Goal: Information Seeking & Learning: Learn about a topic

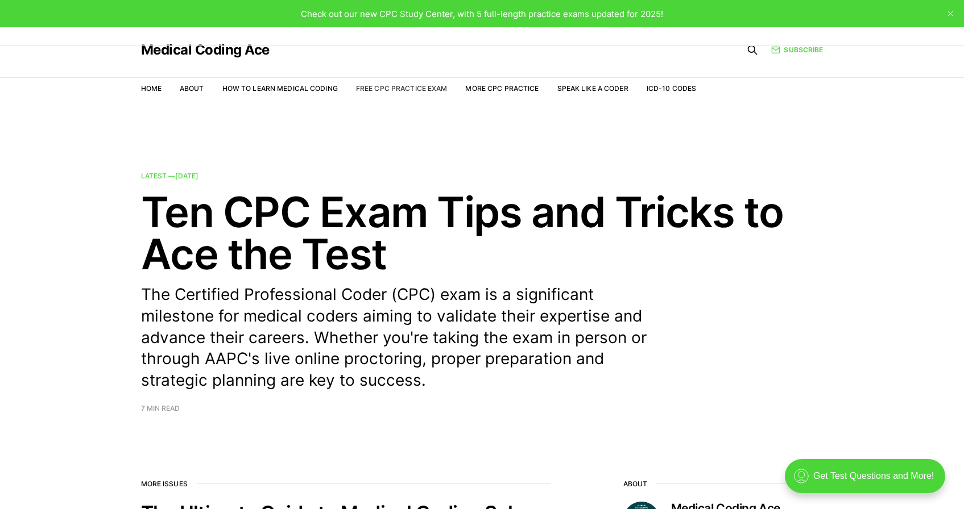
click at [406, 87] on link "Free CPC Practice Exam" at bounding box center [402, 88] width 92 height 9
click at [404, 89] on link "Free CPC Practice Exam" at bounding box center [402, 88] width 92 height 9
click at [396, 89] on link "Free CPC Practice Exam" at bounding box center [402, 88] width 92 height 9
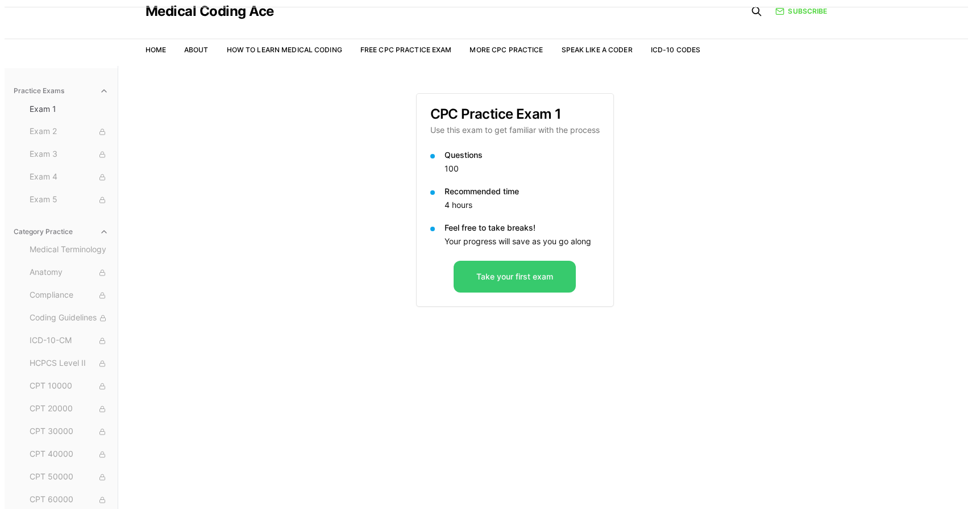
scroll to position [39, 0]
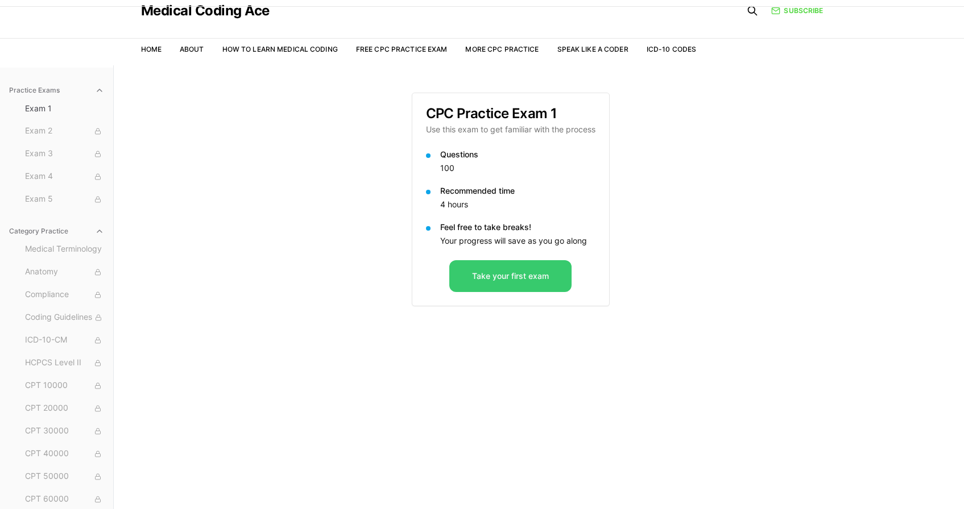
click at [476, 279] on button "Take your first exam" at bounding box center [510, 276] width 122 height 32
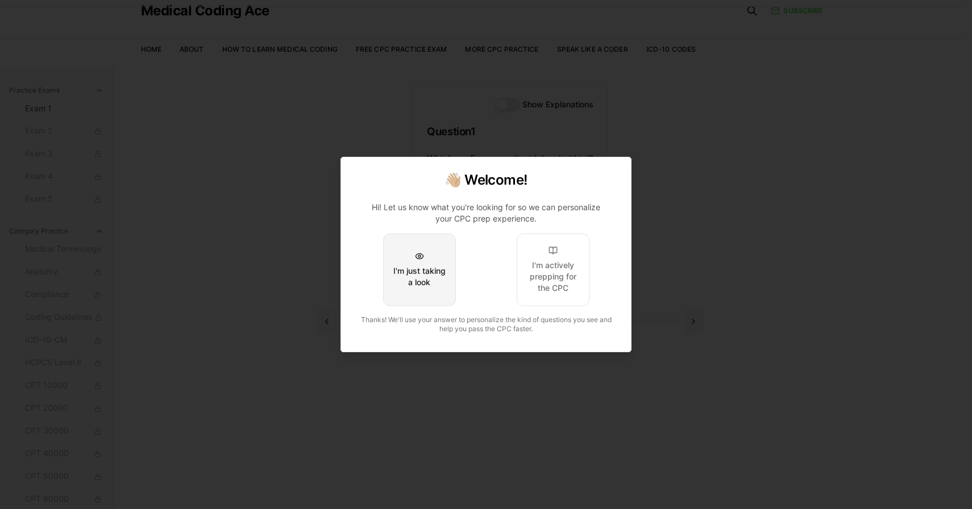
click at [413, 254] on button "I'm just taking a look" at bounding box center [419, 270] width 73 height 73
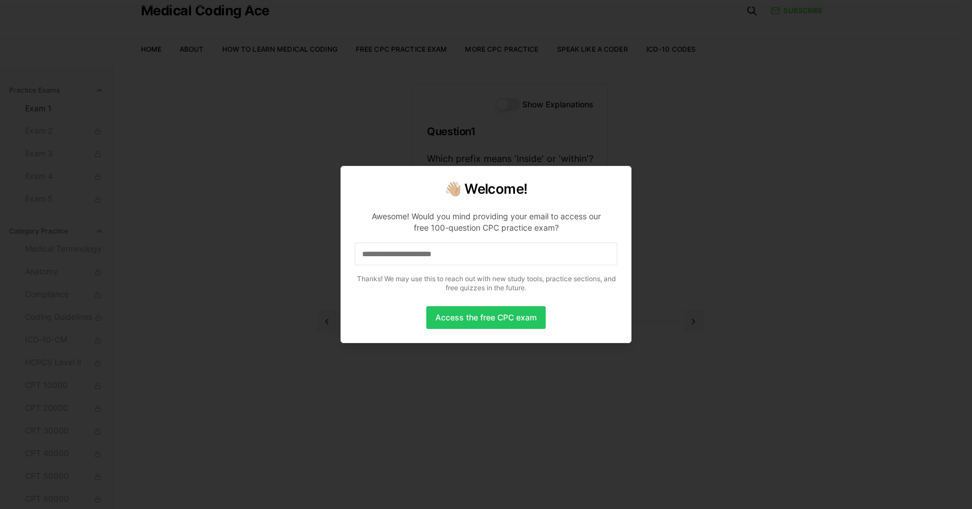
click at [408, 256] on input at bounding box center [486, 254] width 263 height 23
click at [472, 323] on button "Access the free CPC exam" at bounding box center [485, 317] width 119 height 23
click at [474, 318] on button "Access the free CPC exam" at bounding box center [485, 317] width 119 height 23
click at [475, 252] on input "**********" at bounding box center [486, 254] width 263 height 23
click at [481, 319] on button "Access the free CPC exam" at bounding box center [485, 317] width 119 height 23
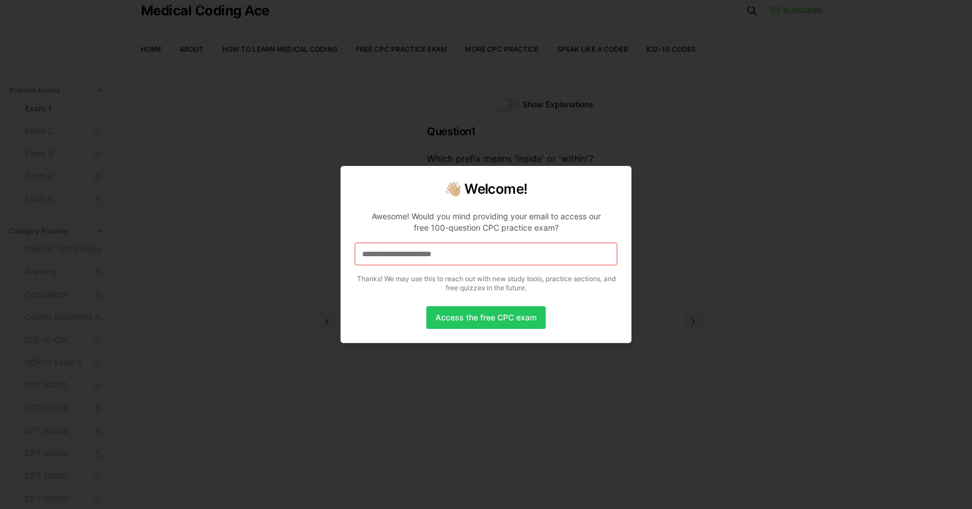
click at [672, 195] on div at bounding box center [486, 254] width 972 height 509
click at [537, 252] on input "**********" at bounding box center [486, 254] width 263 height 23
click at [524, 256] on input "**********" at bounding box center [486, 254] width 263 height 23
click at [486, 252] on input "**********" at bounding box center [486, 254] width 263 height 23
click at [484, 251] on input "**********" at bounding box center [486, 254] width 263 height 23
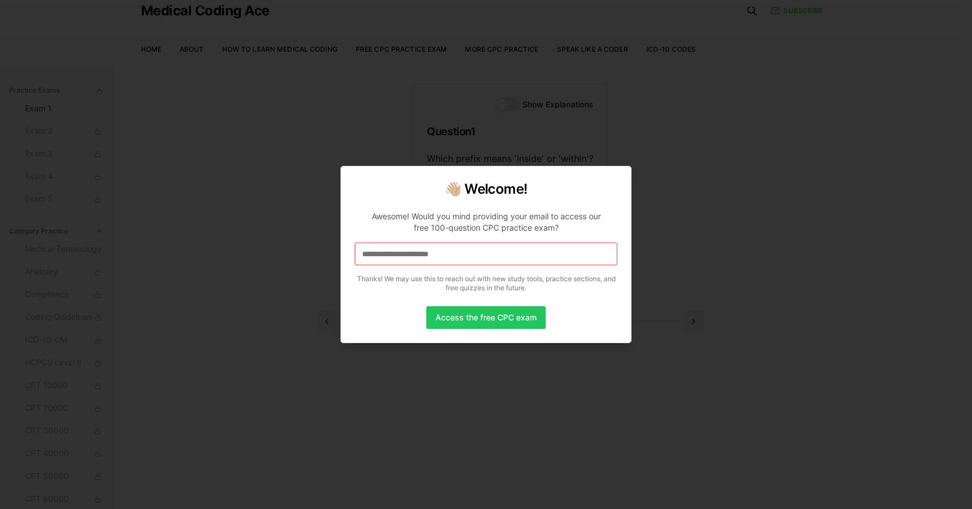
drag, startPoint x: 439, startPoint y: 258, endPoint x: 318, endPoint y: 269, distance: 121.6
click at [319, 269] on body "Check out our new CPC Study Center, with 5 full-length practice exams updated f…" at bounding box center [482, 268] width 964 height 614
click at [389, 258] on input "*" at bounding box center [486, 254] width 263 height 23
click at [401, 255] on input at bounding box center [486, 254] width 263 height 23
click at [384, 256] on input "*" at bounding box center [486, 254] width 263 height 23
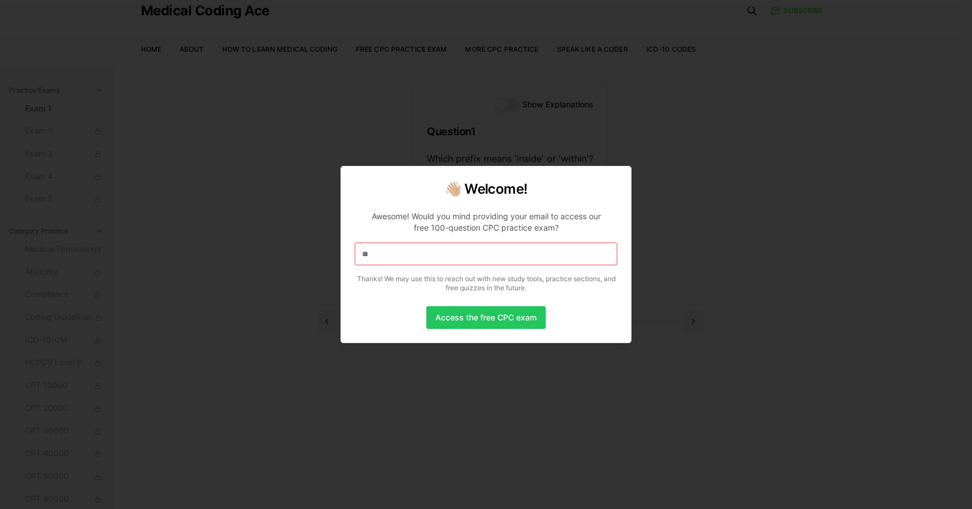
click at [386, 255] on input "**" at bounding box center [486, 254] width 263 height 23
click at [306, 184] on div at bounding box center [486, 254] width 972 height 509
click at [311, 259] on div at bounding box center [486, 254] width 972 height 509
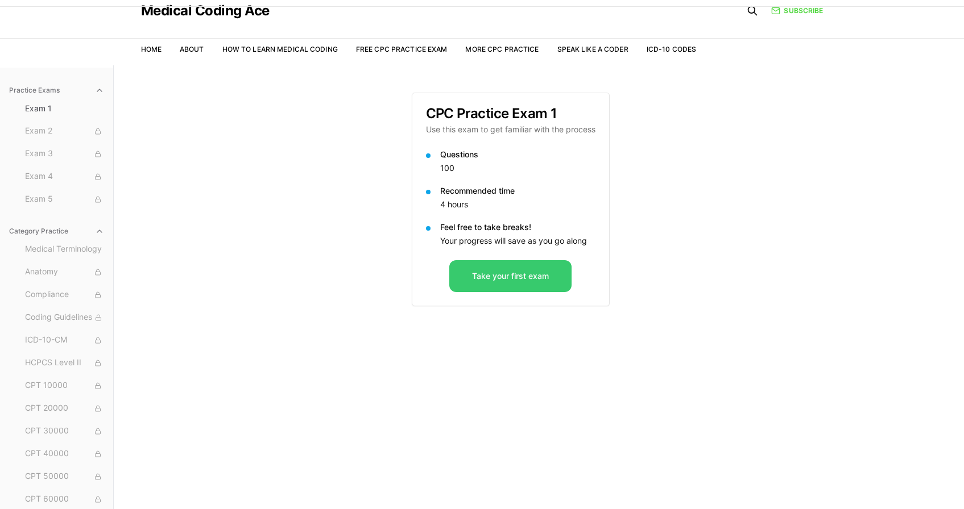
click at [485, 282] on button "Take your first exam" at bounding box center [510, 276] width 122 height 32
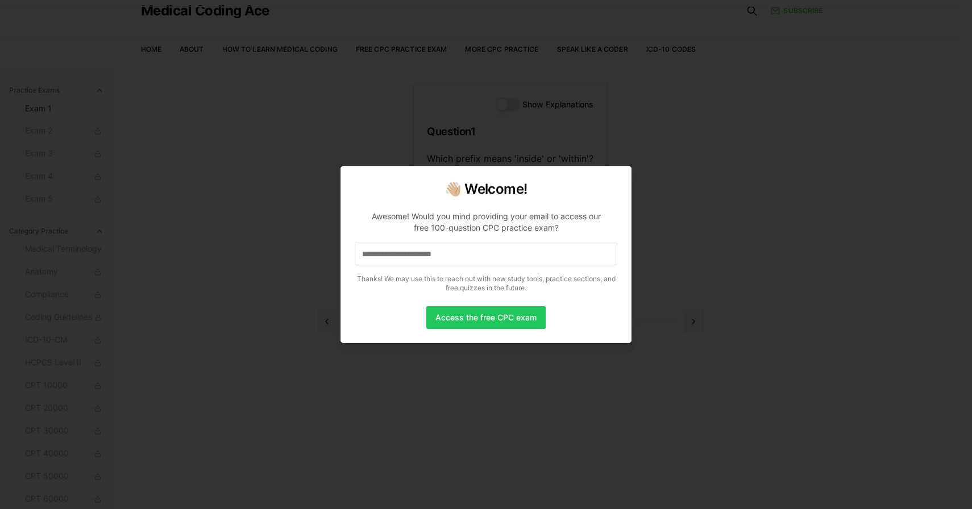
click at [450, 259] on input at bounding box center [486, 254] width 263 height 23
click at [464, 319] on button "Access the free CPC exam" at bounding box center [485, 317] width 119 height 23
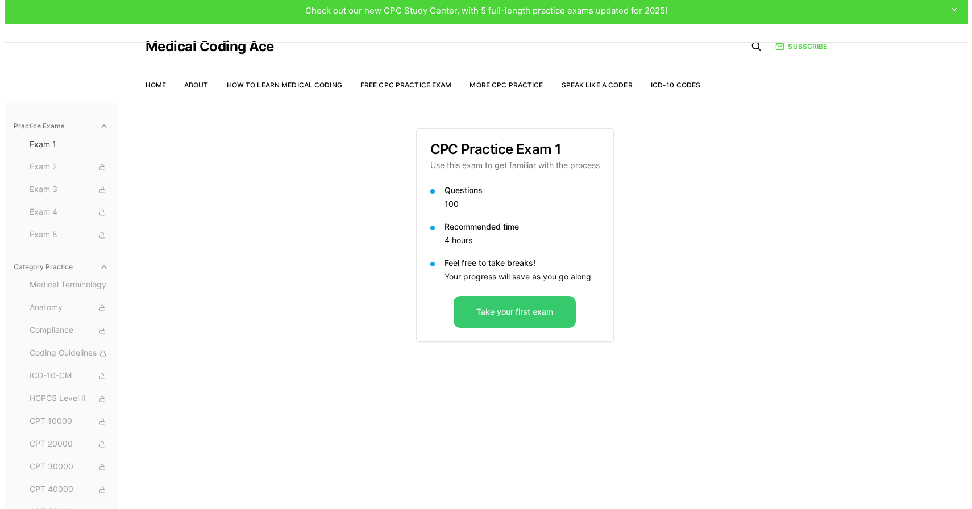
scroll to position [6, 0]
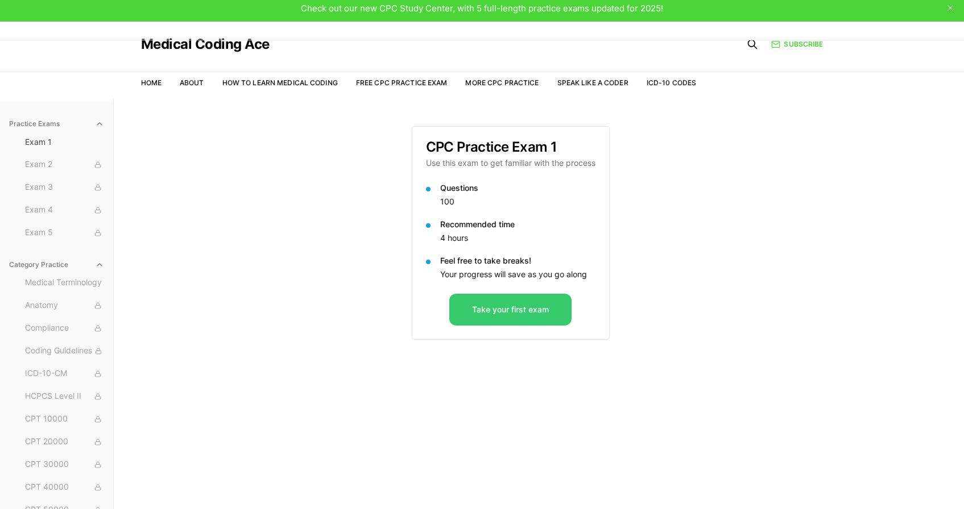
click at [492, 307] on button "Take your first exam" at bounding box center [510, 310] width 122 height 32
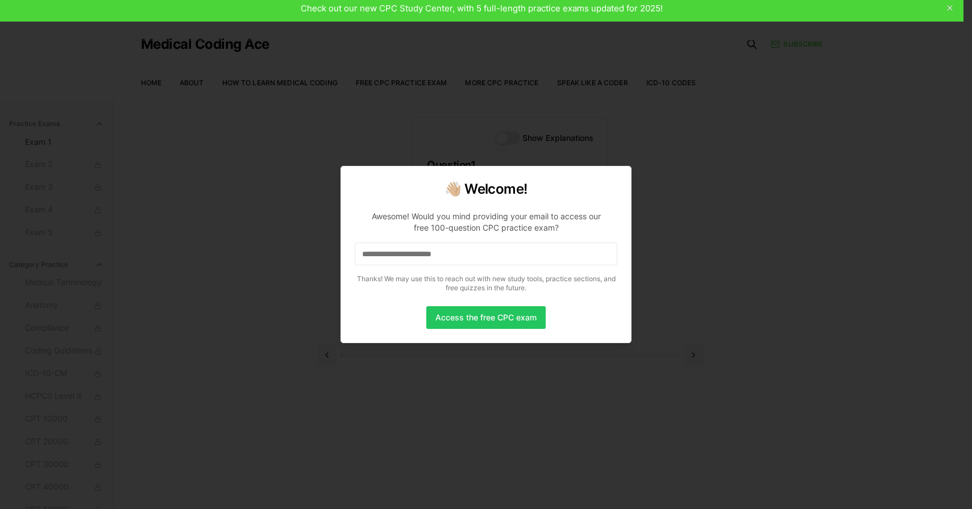
click at [397, 259] on input at bounding box center [486, 254] width 263 height 23
click at [397, 257] on input "*" at bounding box center [486, 254] width 263 height 23
click at [470, 318] on button "Access the free CPC exam" at bounding box center [485, 317] width 119 height 23
click at [949, 9] on div at bounding box center [486, 254] width 972 height 509
click at [950, 9] on div at bounding box center [486, 254] width 972 height 509
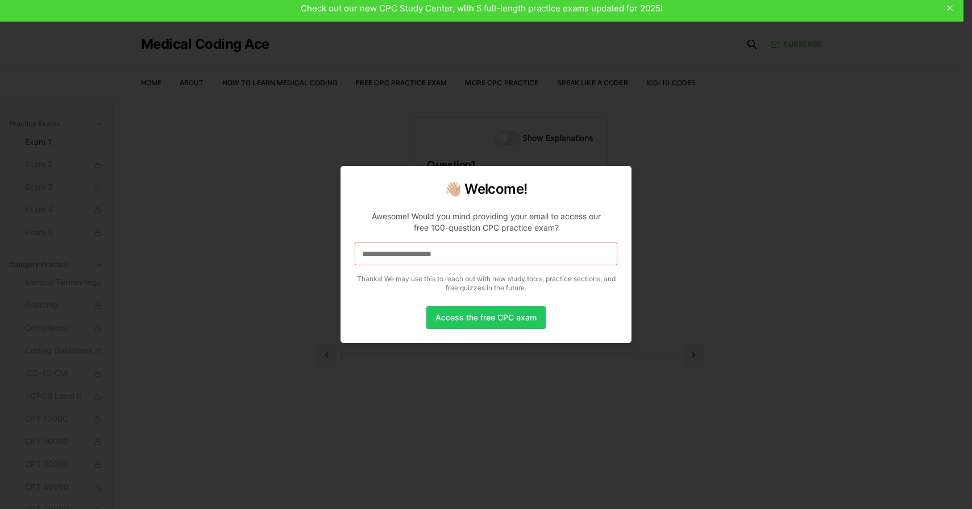
click at [950, 8] on div at bounding box center [486, 254] width 972 height 509
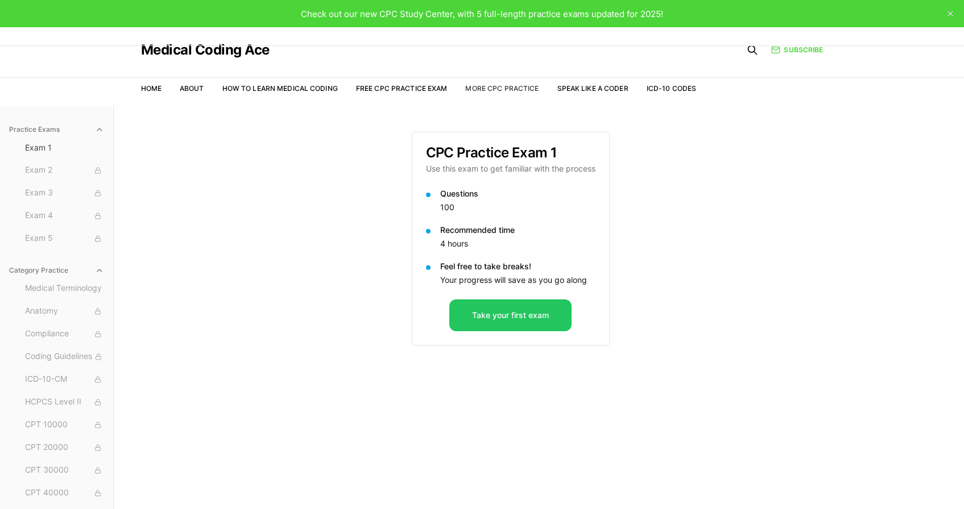
click at [496, 89] on link "More CPC Practice" at bounding box center [501, 88] width 73 height 9
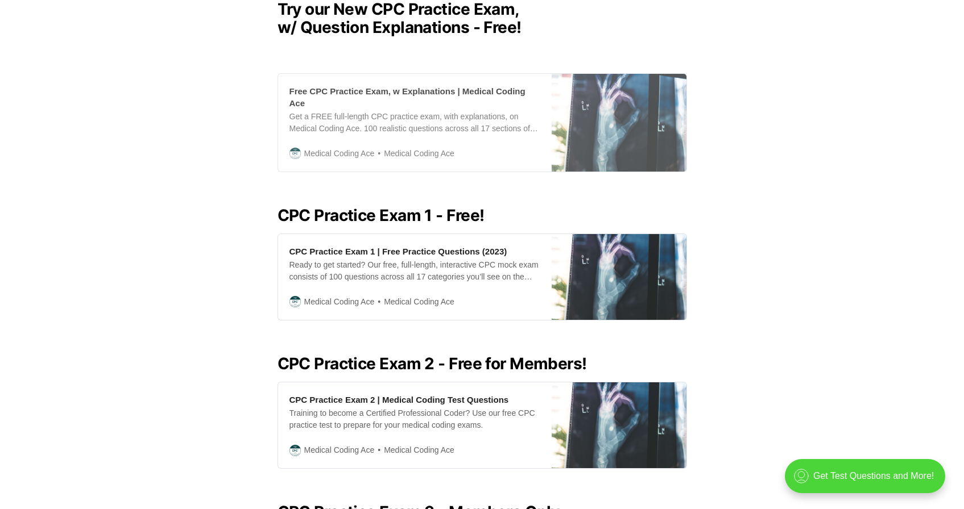
scroll to position [332, 0]
click at [387, 126] on div "Get a FREE full-length CPC practice exam, with explanations, on Medical Coding …" at bounding box center [414, 123] width 251 height 24
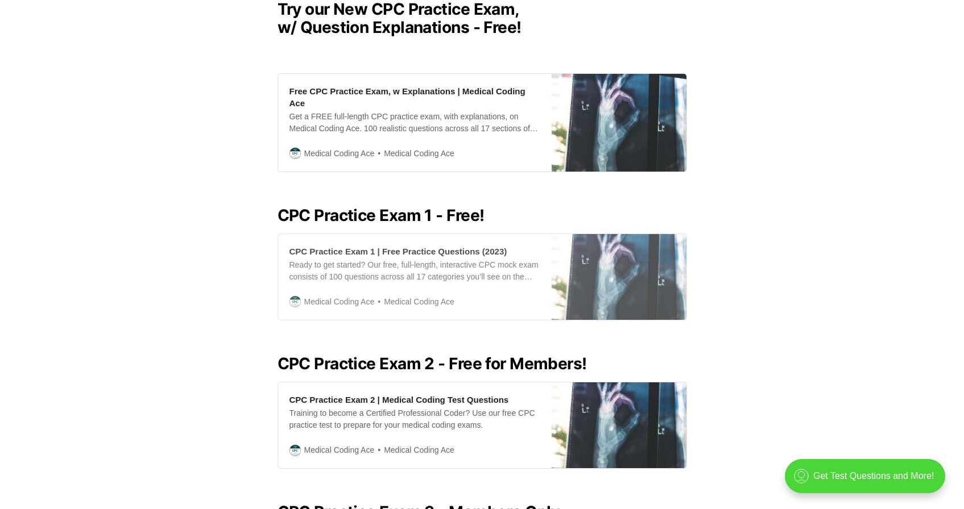
click at [446, 257] on div "CPC Practice Exam 1 | Free Practice Questions (2023)" at bounding box center [398, 252] width 218 height 12
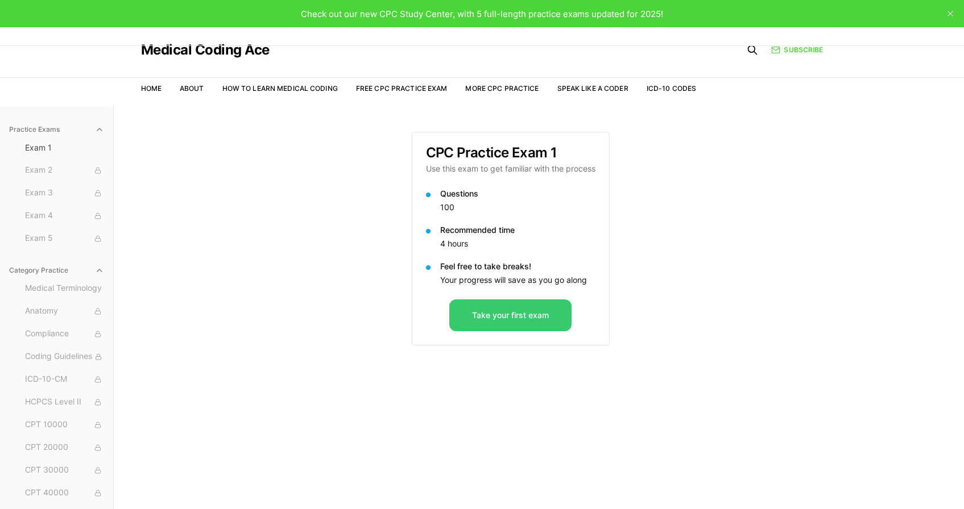
click at [488, 306] on button "Take your first exam" at bounding box center [510, 316] width 122 height 32
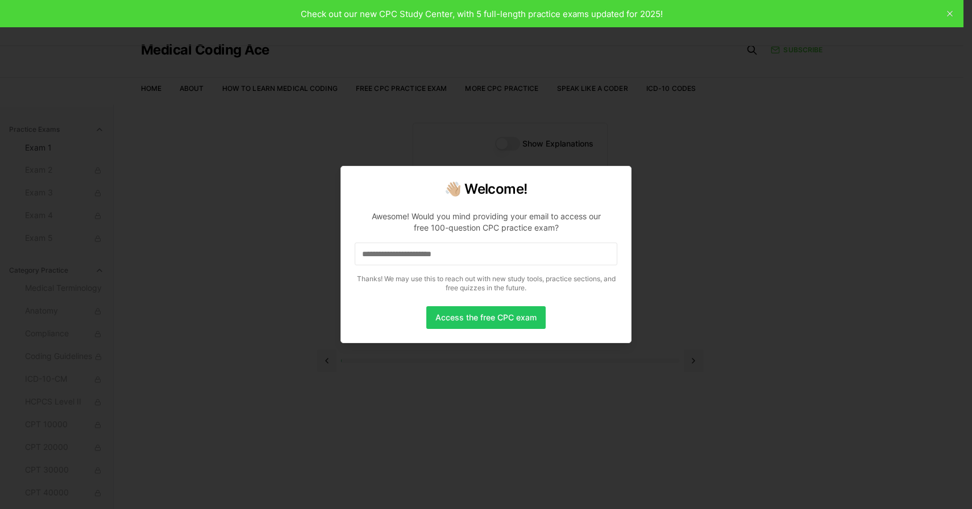
click at [453, 264] on input at bounding box center [486, 254] width 263 height 23
click at [491, 318] on button "Access the free CPC exam" at bounding box center [485, 317] width 119 height 23
click at [491, 317] on button "Access the free CPC exam" at bounding box center [485, 317] width 119 height 23
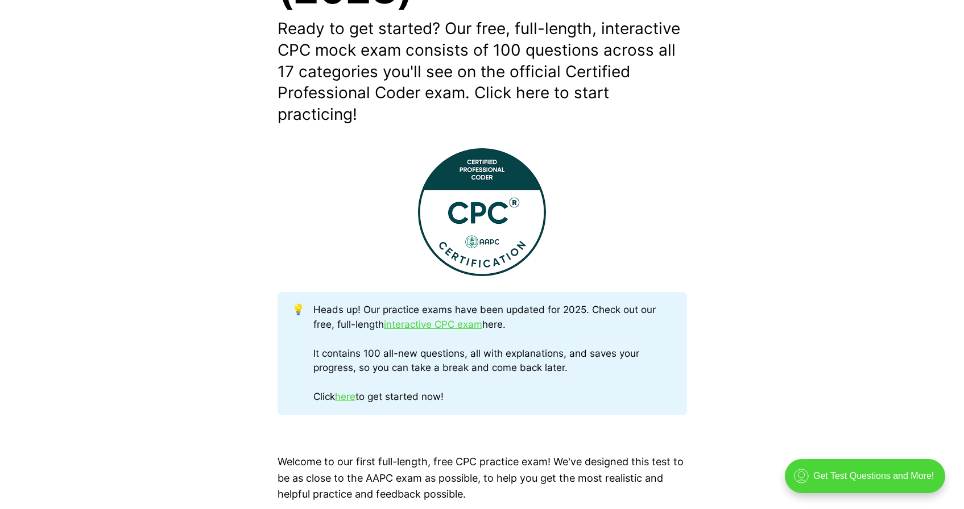
scroll to position [328, 0]
click at [406, 326] on link "interactive CPC exam" at bounding box center [433, 323] width 98 height 11
click at [350, 400] on link "here" at bounding box center [345, 396] width 20 height 11
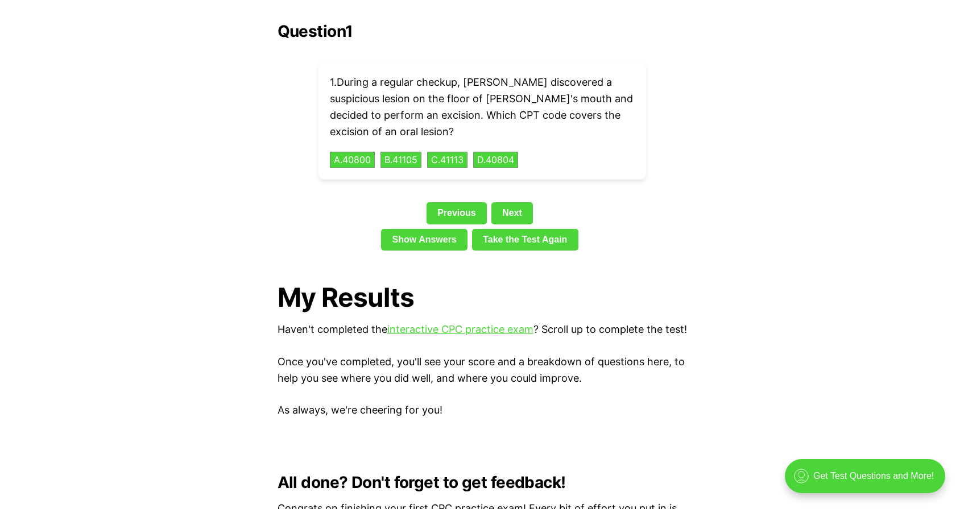
scroll to position [2595, 0]
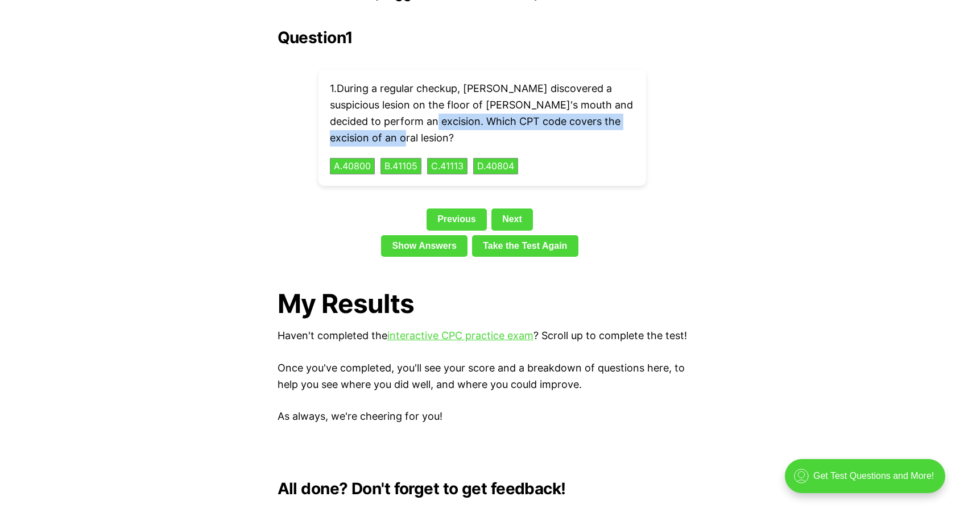
drag, startPoint x: 432, startPoint y: 106, endPoint x: 452, endPoint y: 115, distance: 22.2
click at [452, 115] on p "1 . During a regular checkup, Dr. Stevens discovered a suspicious lesion on the…" at bounding box center [482, 113] width 305 height 65
click at [463, 157] on button "C . 41113" at bounding box center [447, 166] width 43 height 18
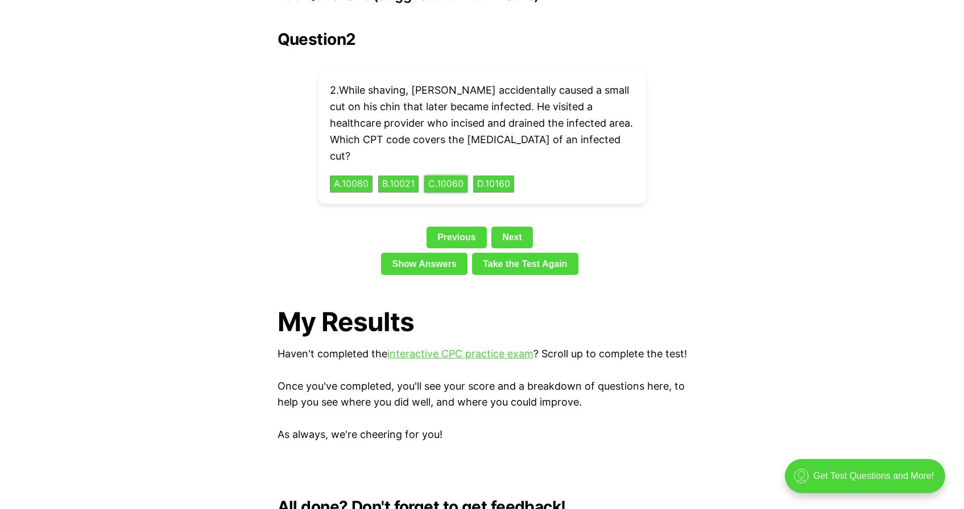
scroll to position [2496, 0]
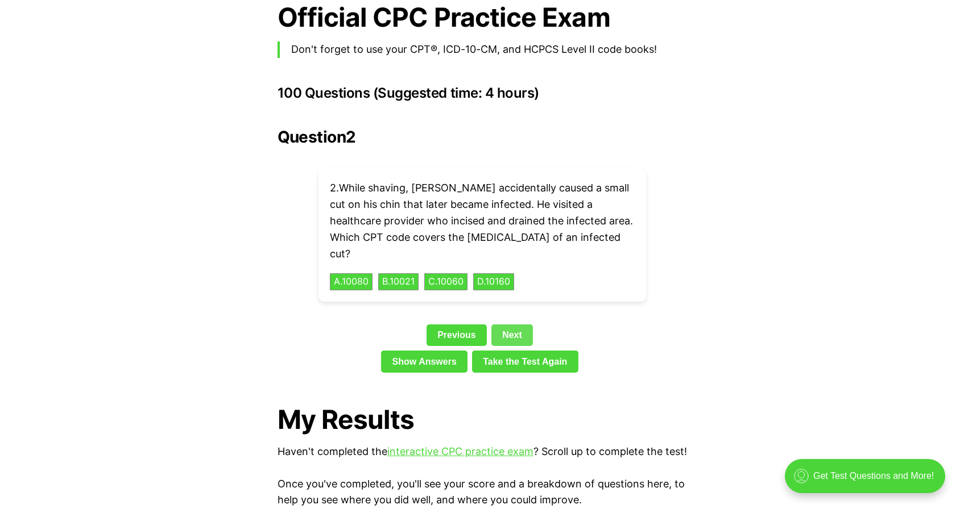
click at [506, 325] on link "Next" at bounding box center [511, 336] width 41 height 22
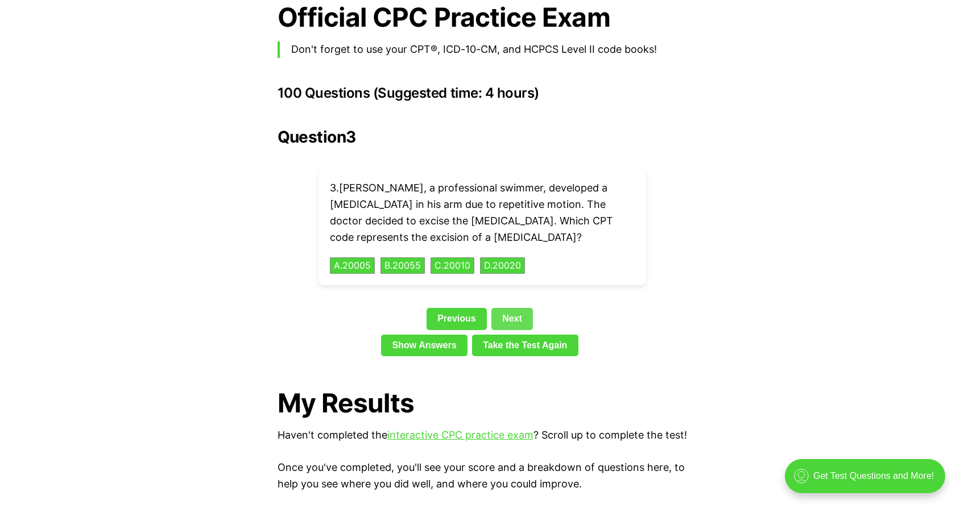
click at [513, 308] on link "Next" at bounding box center [511, 319] width 41 height 22
click at [520, 308] on link "Next" at bounding box center [511, 319] width 41 height 22
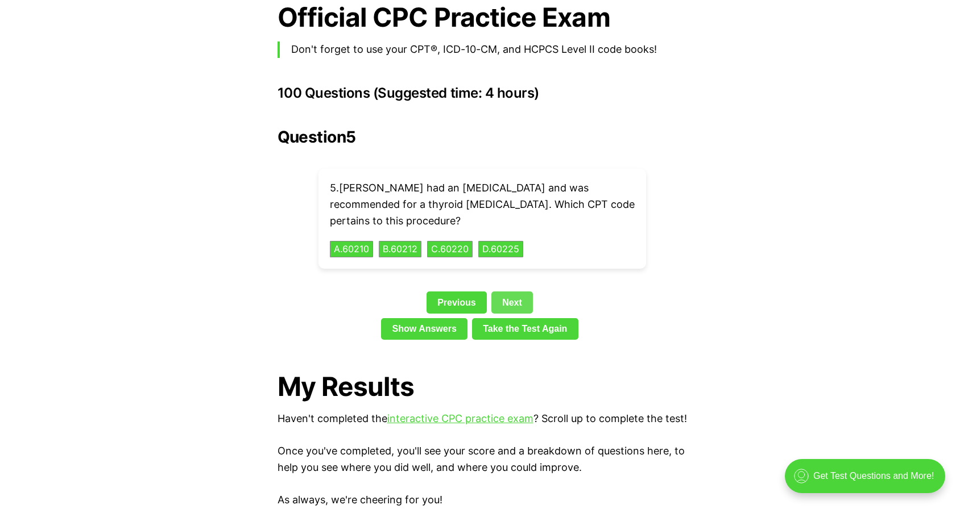
click at [512, 292] on link "Next" at bounding box center [511, 303] width 41 height 22
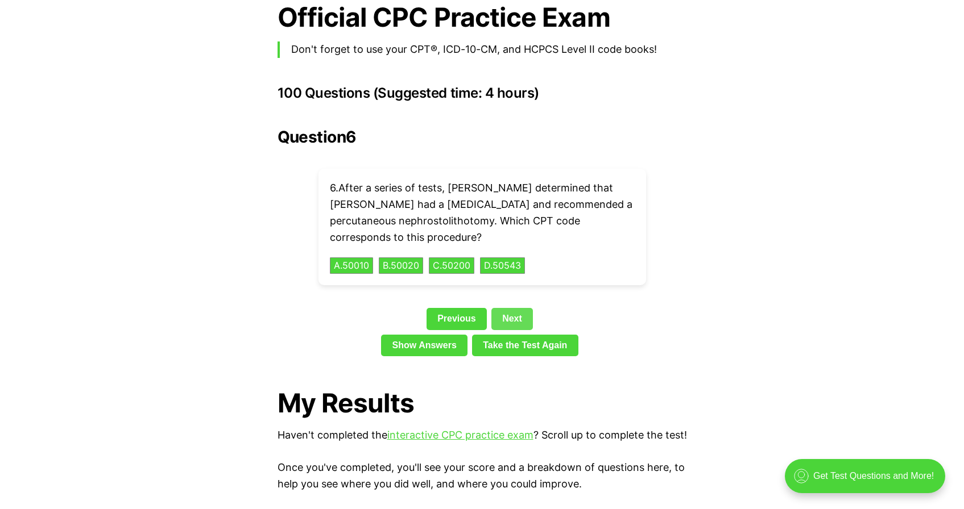
click at [512, 308] on link "Next" at bounding box center [511, 319] width 41 height 22
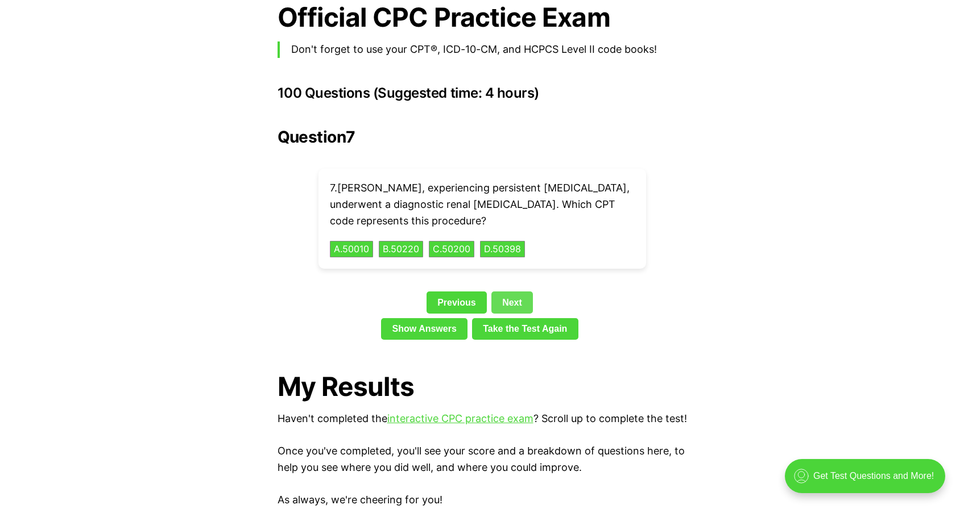
click at [511, 292] on link "Next" at bounding box center [511, 303] width 41 height 22
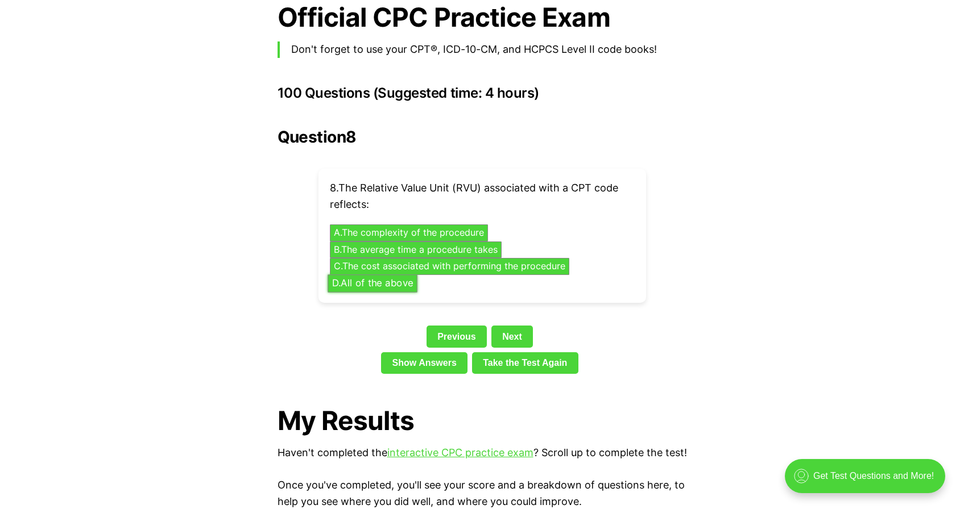
click at [398, 275] on button "D . All of the above" at bounding box center [372, 284] width 90 height 18
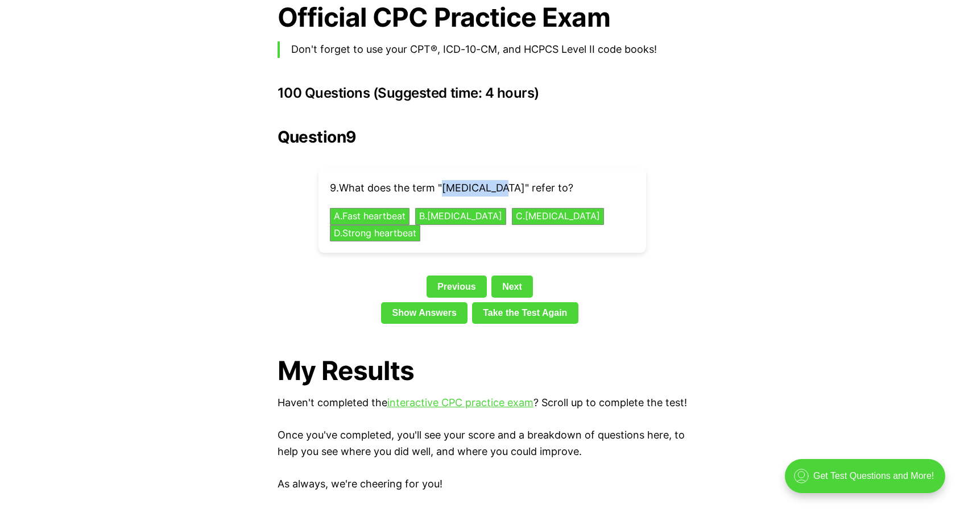
drag, startPoint x: 445, startPoint y: 171, endPoint x: 500, endPoint y: 172, distance: 55.2
click at [500, 180] on p "9 . What does the term "bradycardia" refer to?" at bounding box center [482, 188] width 305 height 16
click at [460, 208] on button "B . Slow heartbeat" at bounding box center [461, 217] width 96 height 18
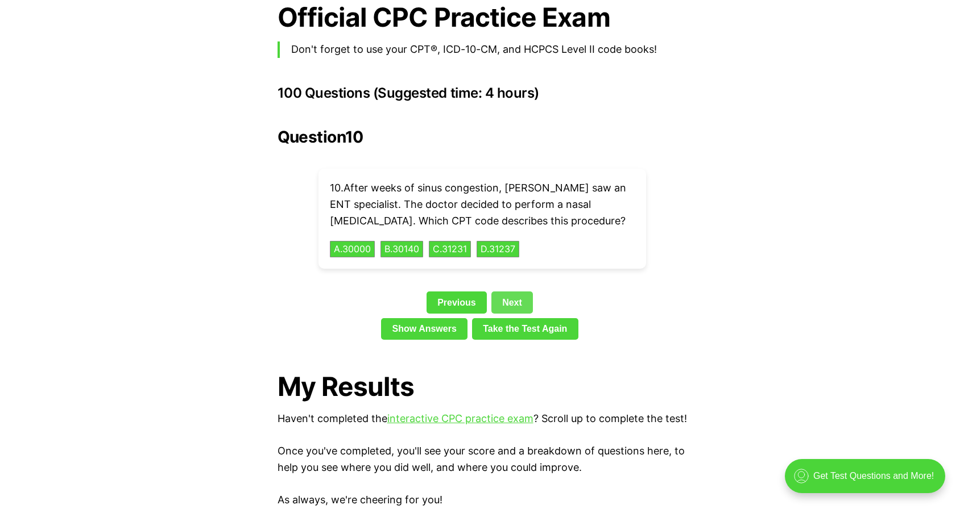
click at [508, 292] on link "Next" at bounding box center [511, 303] width 41 height 22
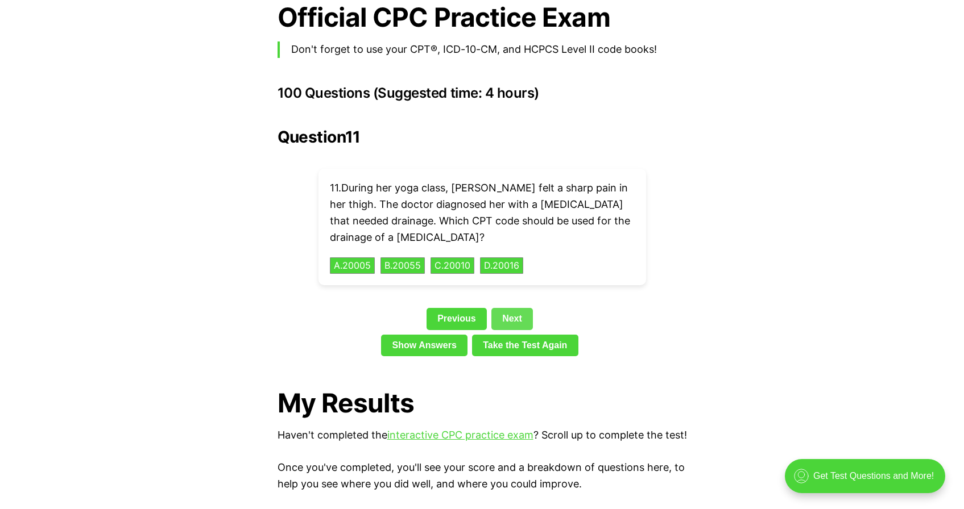
click at [512, 308] on link "Next" at bounding box center [511, 319] width 41 height 22
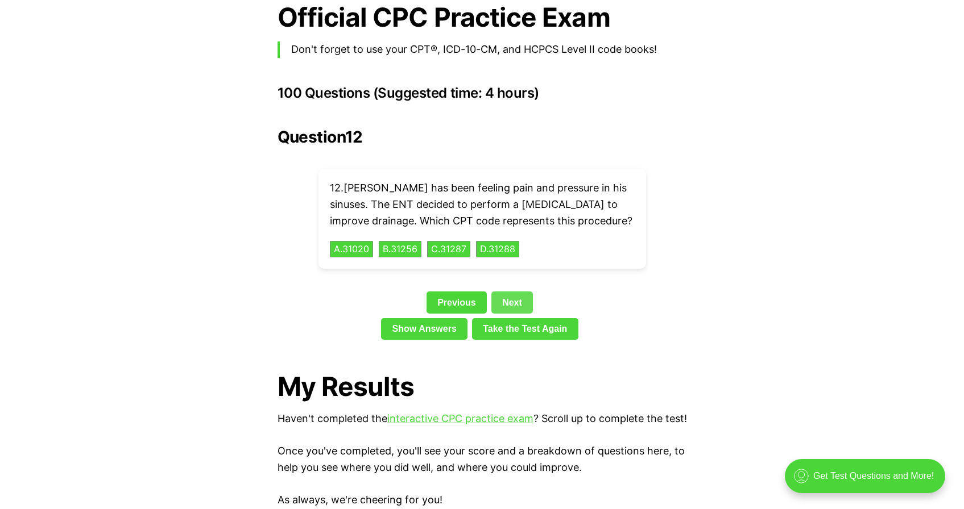
click at [516, 292] on link "Next" at bounding box center [511, 303] width 41 height 22
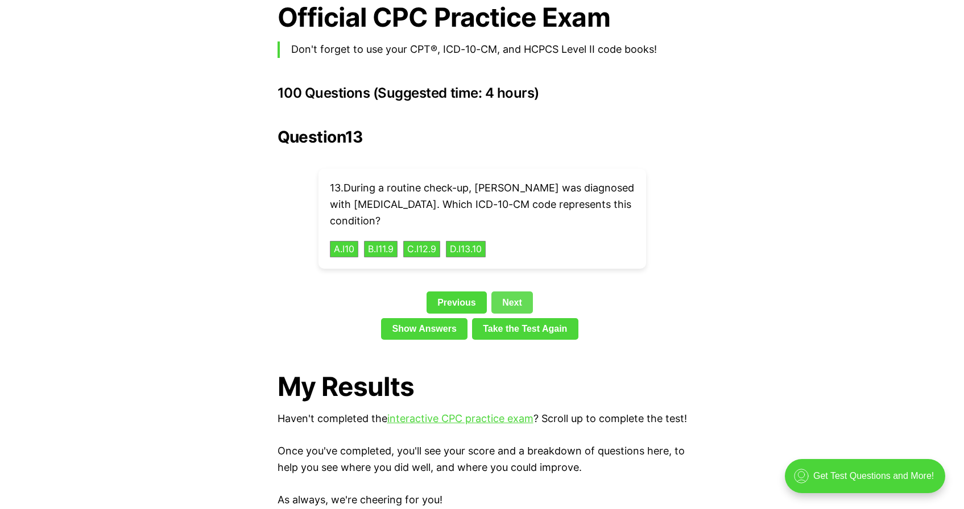
click at [516, 292] on link "Next" at bounding box center [511, 303] width 41 height 22
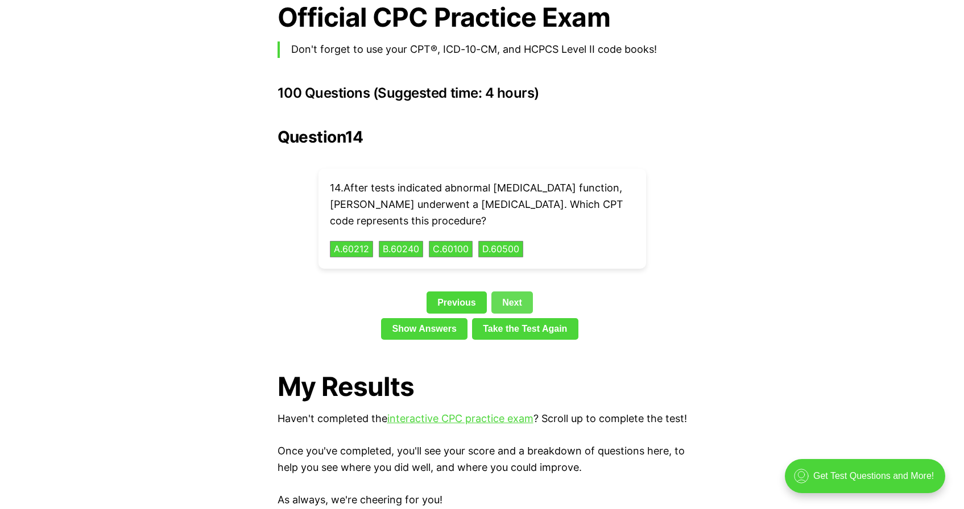
click at [516, 292] on link "Next" at bounding box center [511, 303] width 41 height 22
click at [504, 292] on link "Next" at bounding box center [511, 303] width 41 height 22
click at [516, 292] on link "Next" at bounding box center [511, 303] width 41 height 22
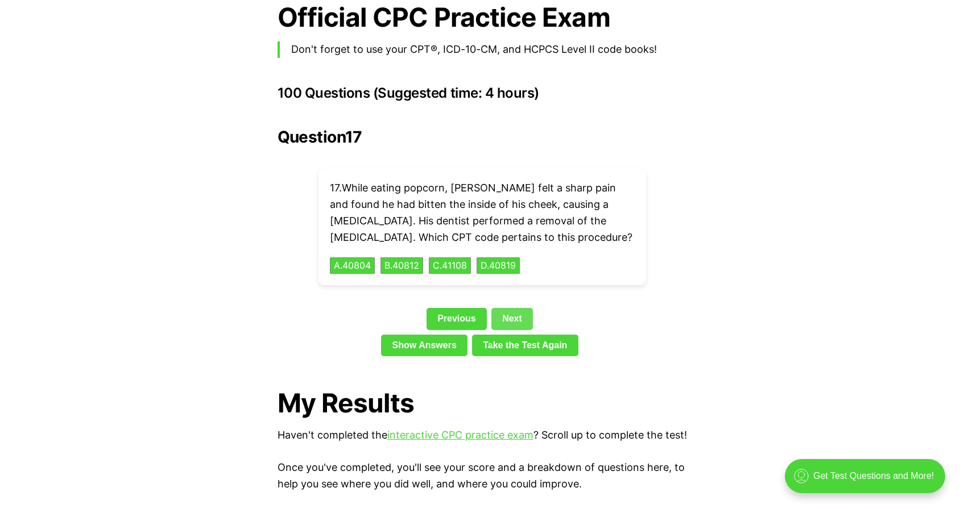
click at [516, 308] on link "Next" at bounding box center [511, 319] width 41 height 22
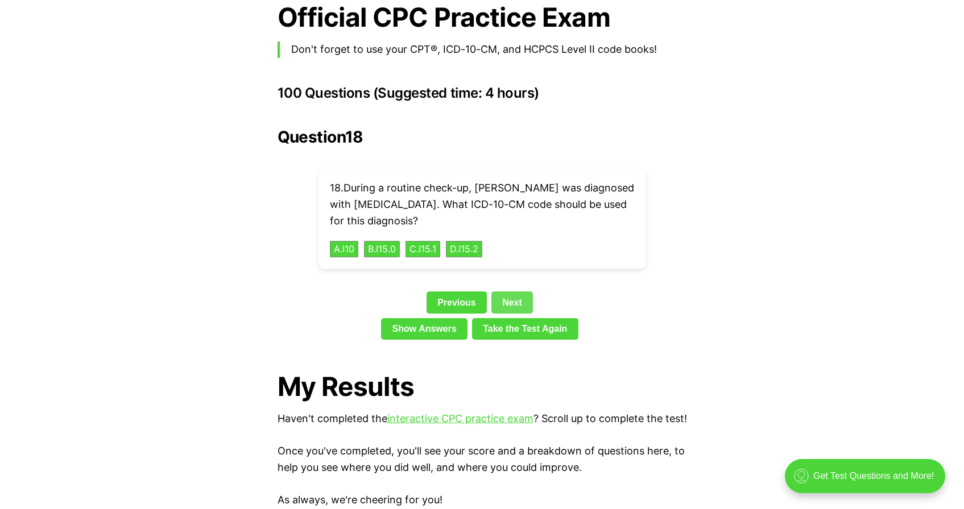
click at [518, 292] on link "Next" at bounding box center [511, 303] width 41 height 22
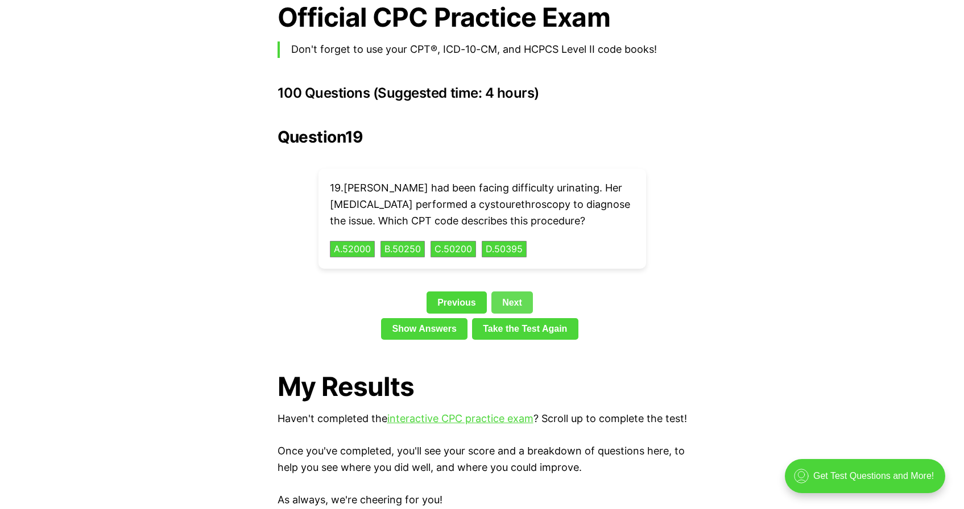
click at [518, 292] on link "Next" at bounding box center [511, 303] width 41 height 22
click at [512, 304] on link "Next" at bounding box center [511, 303] width 41 height 22
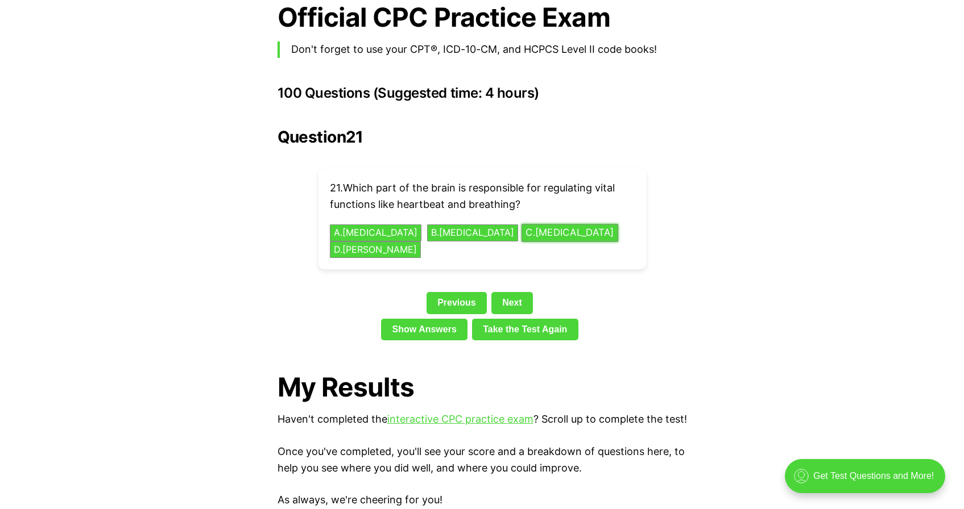
click at [539, 224] on button "C . Cerebrum" at bounding box center [569, 233] width 97 height 18
click at [511, 292] on link "Next" at bounding box center [511, 303] width 41 height 22
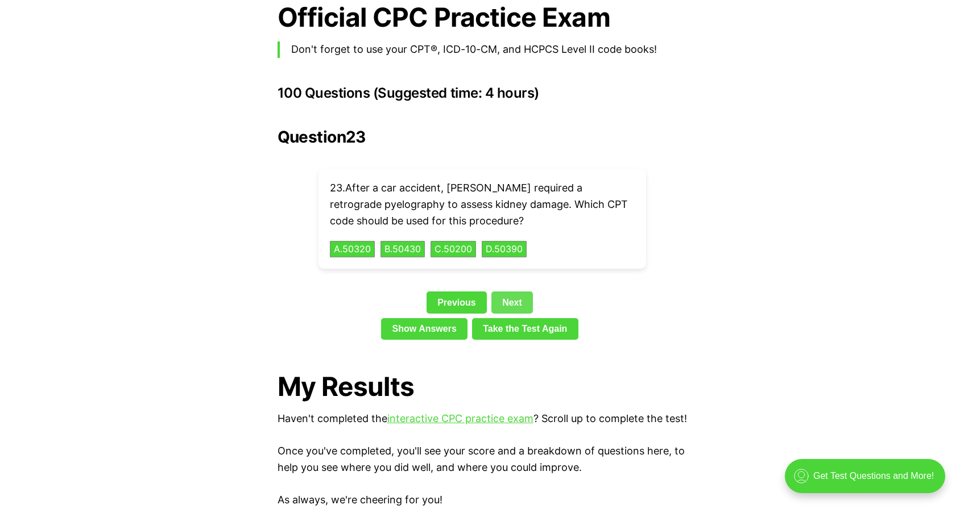
click at [514, 292] on link "Next" at bounding box center [511, 303] width 41 height 22
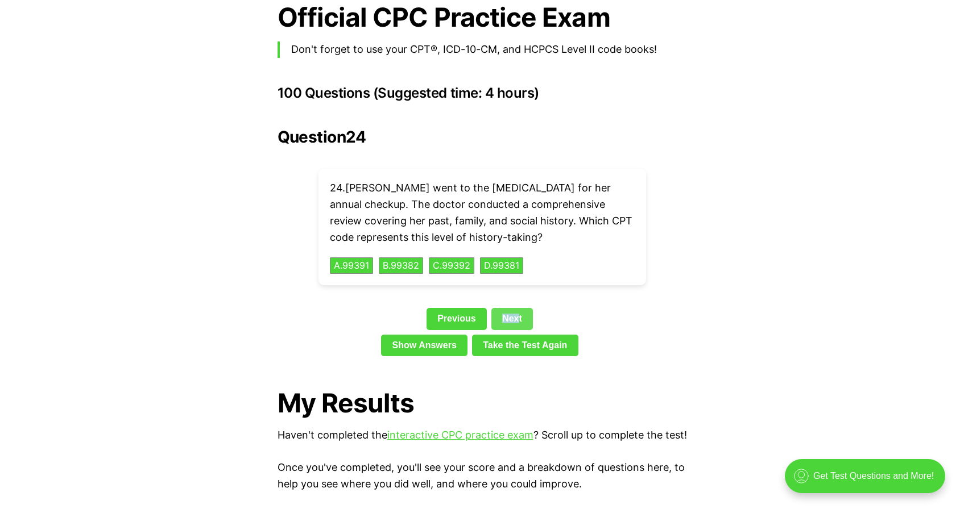
click at [517, 308] on link "Next" at bounding box center [511, 319] width 41 height 22
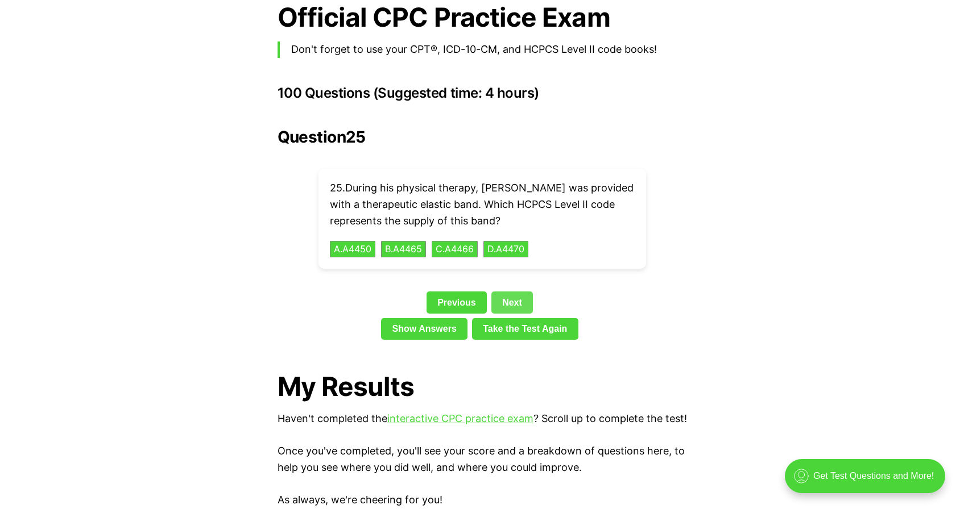
click at [517, 292] on link "Next" at bounding box center [511, 303] width 41 height 22
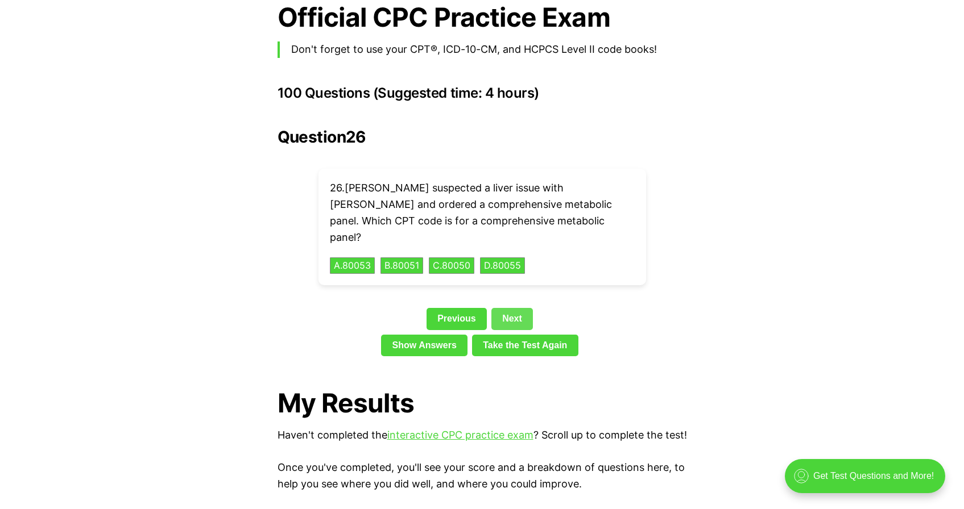
click at [517, 308] on link "Next" at bounding box center [511, 319] width 41 height 22
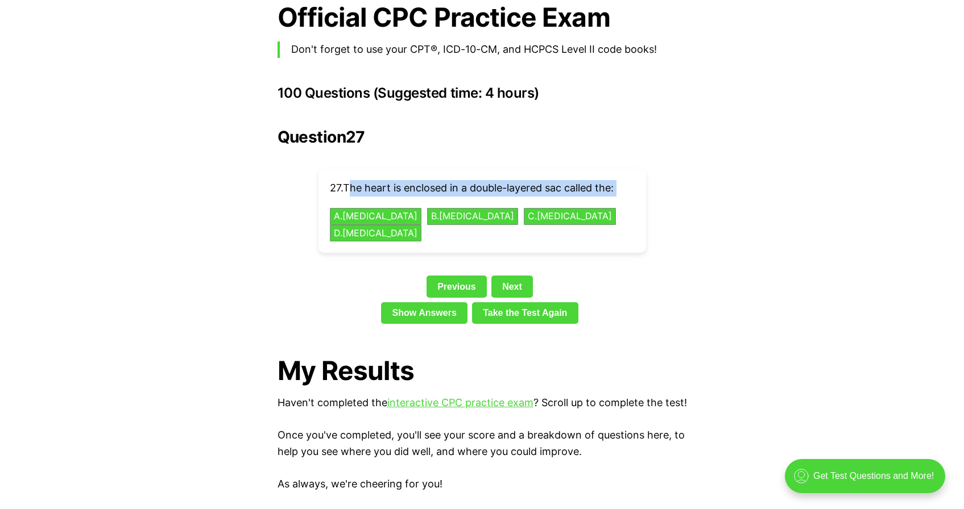
drag, startPoint x: 350, startPoint y: 171, endPoint x: 612, endPoint y: 176, distance: 262.1
click at [634, 180] on div "27 . The heart is enclosed in a double-layered sac called the: A . Pericardium …" at bounding box center [481, 211] width 327 height 84
click at [375, 208] on button "A . Pericardium" at bounding box center [375, 217] width 96 height 18
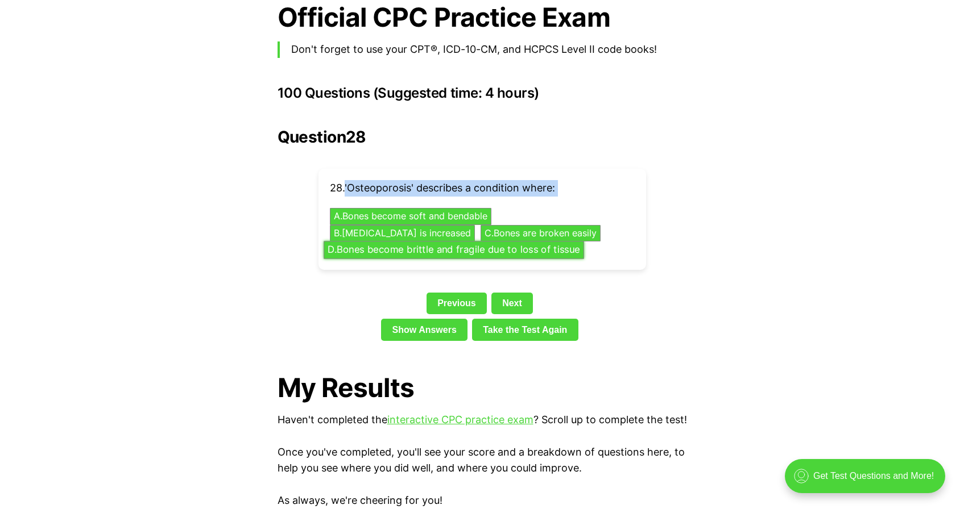
click at [471, 242] on button "D . Bones become brittle and fragile due to loss of tissue" at bounding box center [453, 251] width 260 height 18
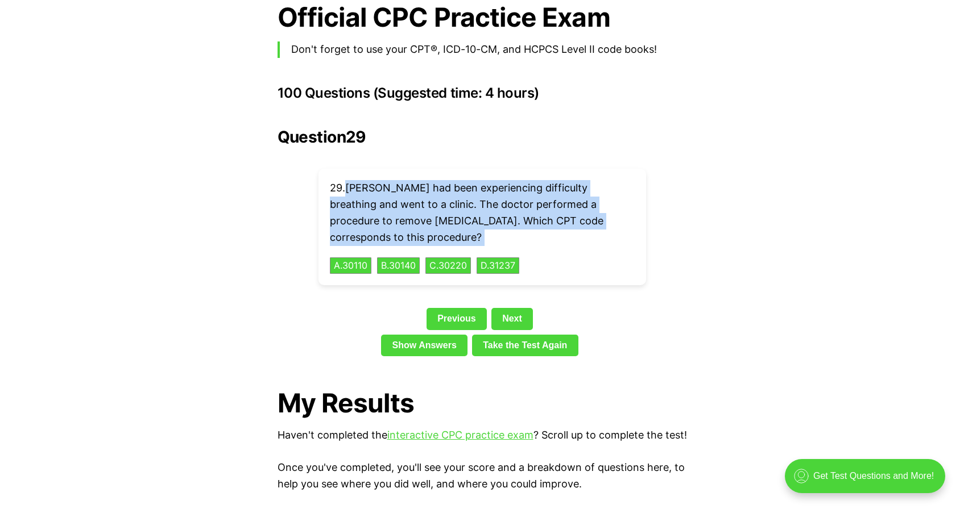
click at [568, 243] on div "29 . Leo had been experiencing difficulty breathing and went to a clinic. The d…" at bounding box center [481, 227] width 327 height 117
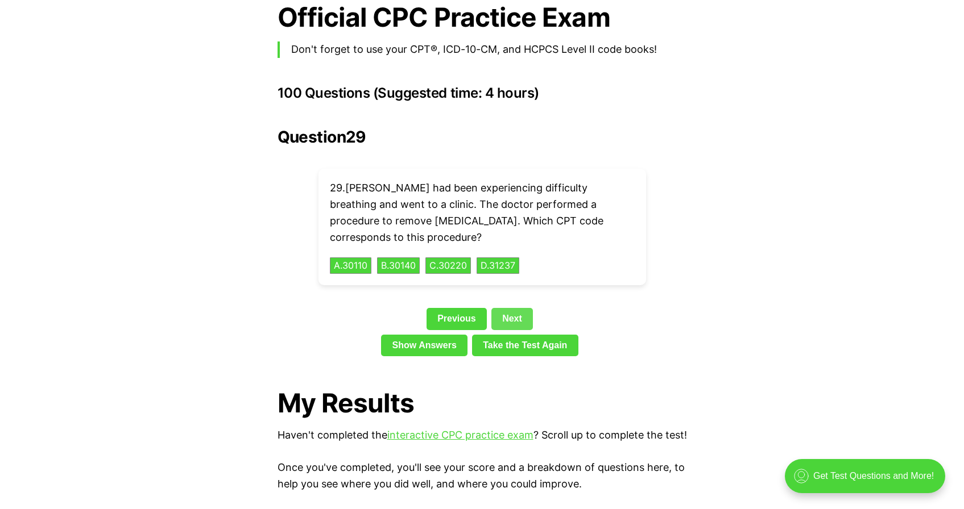
click at [527, 308] on link "Next" at bounding box center [511, 319] width 41 height 22
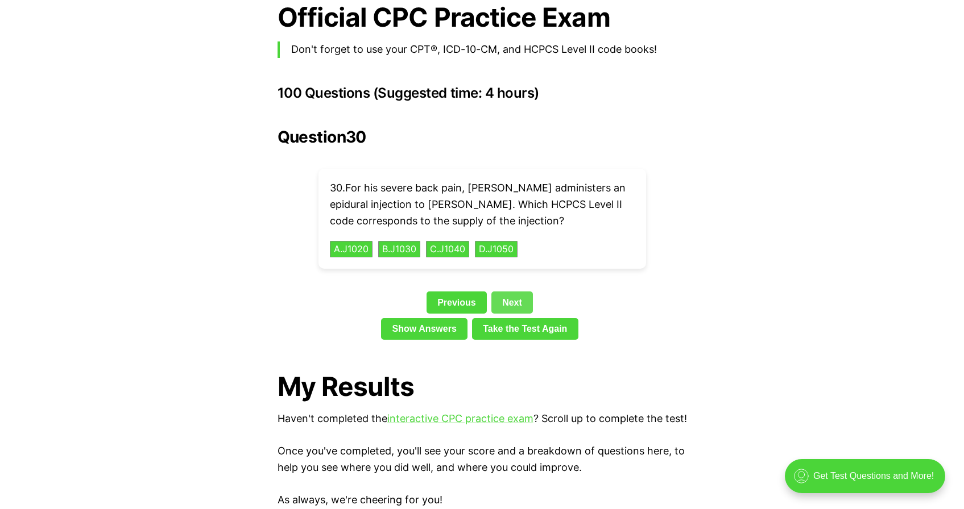
click at [514, 292] on link "Next" at bounding box center [511, 303] width 41 height 22
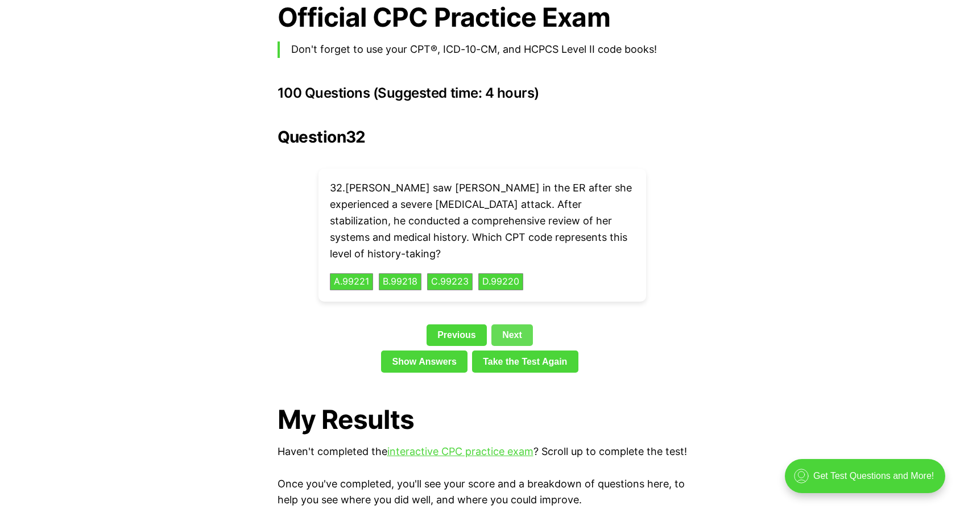
click at [514, 325] on link "Next" at bounding box center [511, 336] width 41 height 22
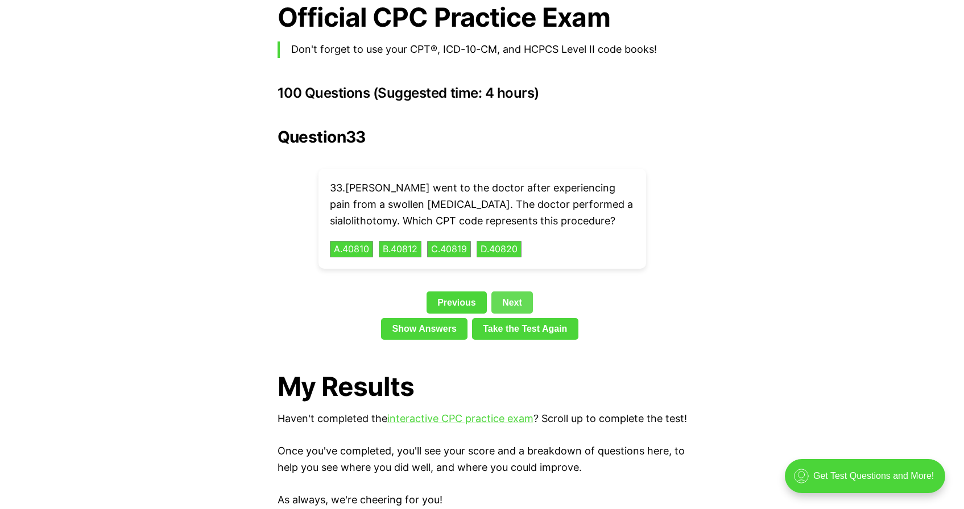
click at [514, 292] on link "Next" at bounding box center [511, 303] width 41 height 22
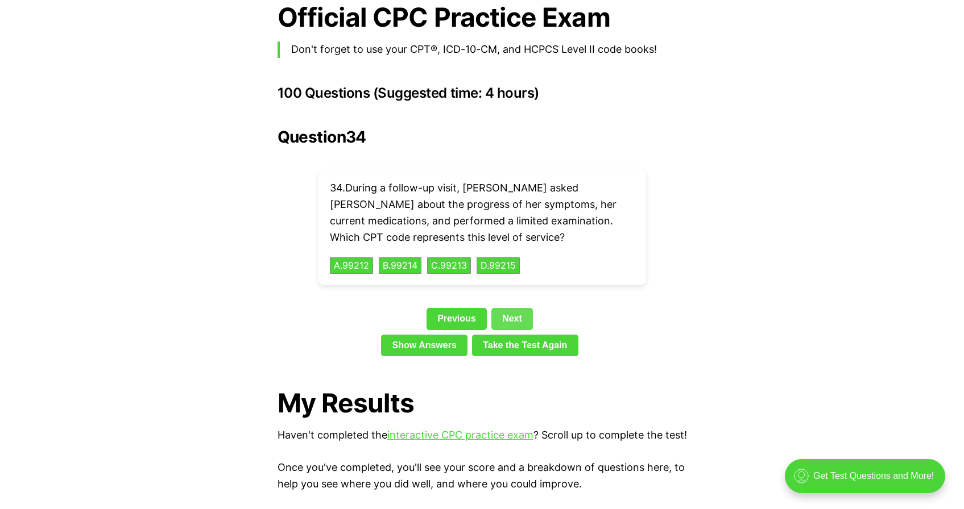
click at [514, 308] on link "Next" at bounding box center [511, 319] width 41 height 22
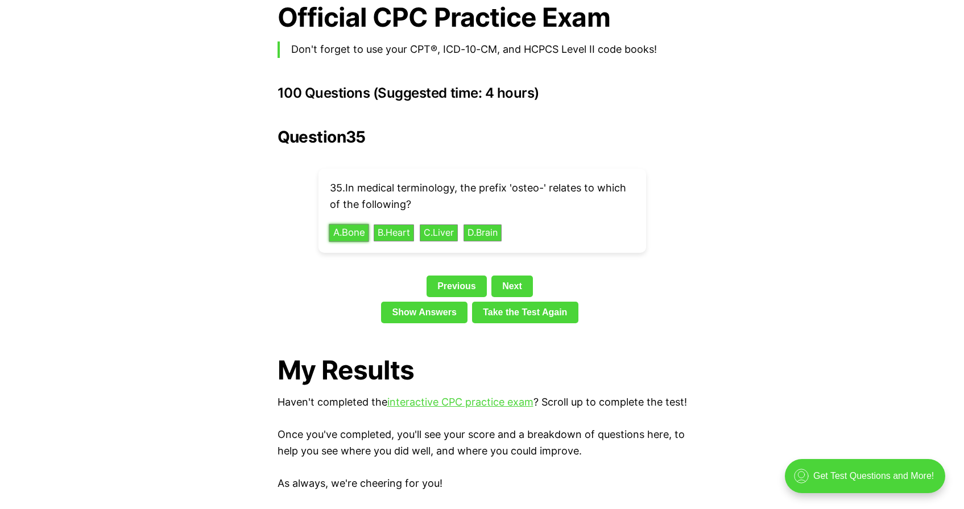
click at [359, 224] on button "A . Bone" at bounding box center [349, 233] width 40 height 18
click at [522, 276] on link "Next" at bounding box center [511, 287] width 41 height 22
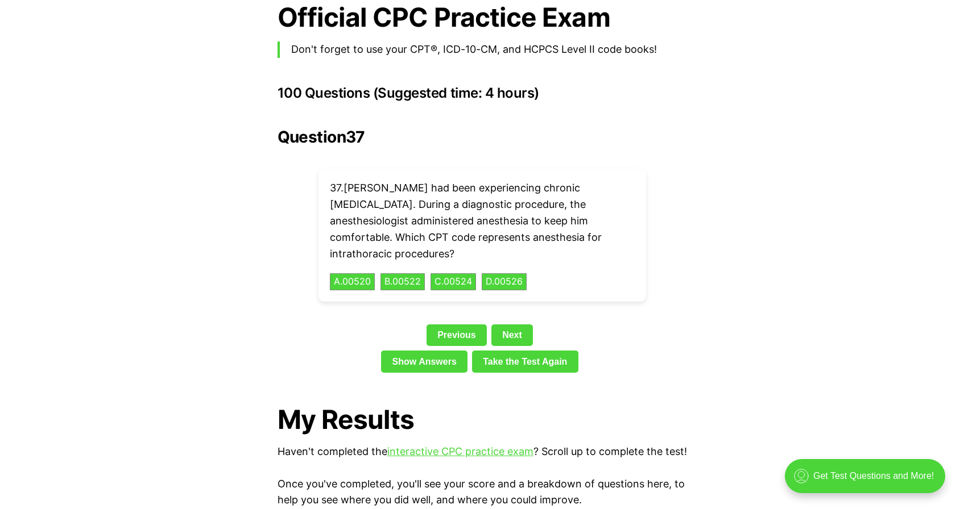
click at [517, 284] on div "Question 37 37 . Ryan had been experiencing chronic chest pain. During a diagno…" at bounding box center [481, 253] width 409 height 250
click at [513, 325] on link "Next" at bounding box center [511, 336] width 41 height 22
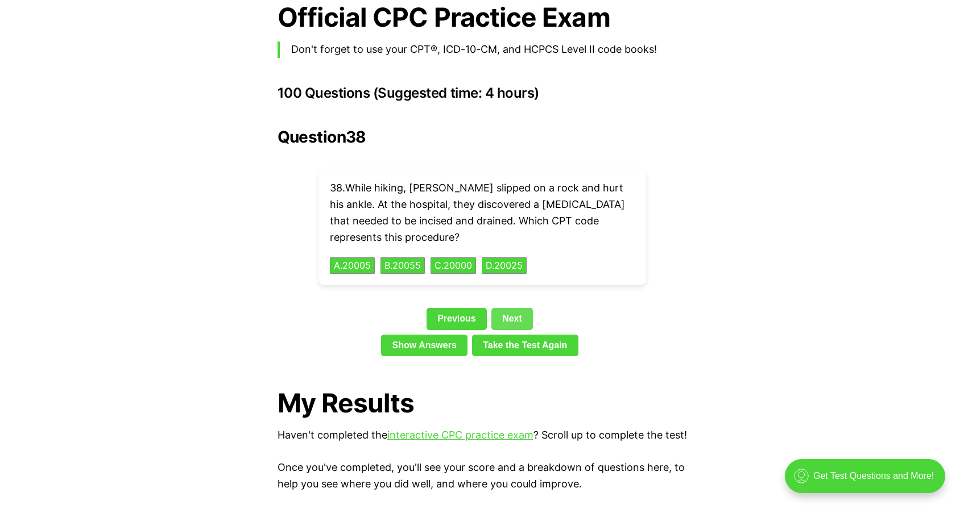
click at [513, 308] on link "Next" at bounding box center [511, 319] width 41 height 22
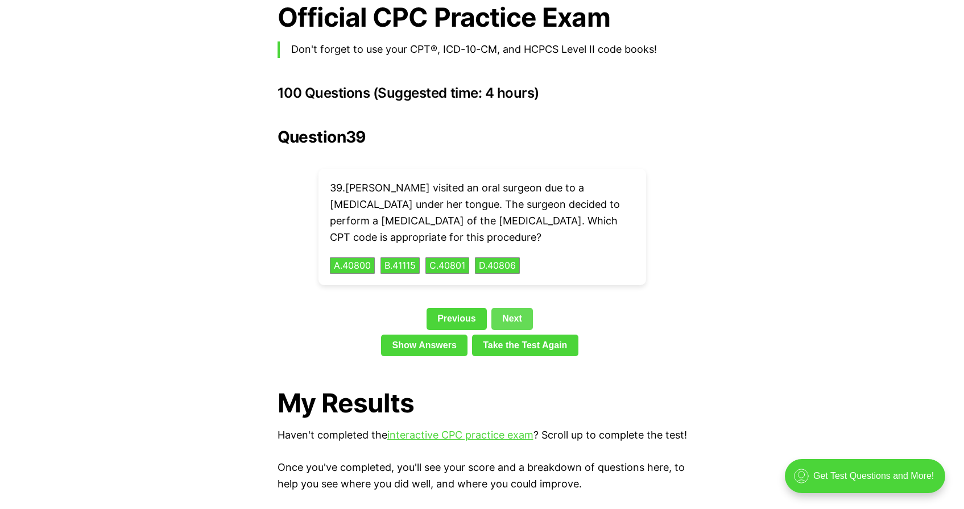
click at [511, 308] on link "Next" at bounding box center [511, 319] width 41 height 22
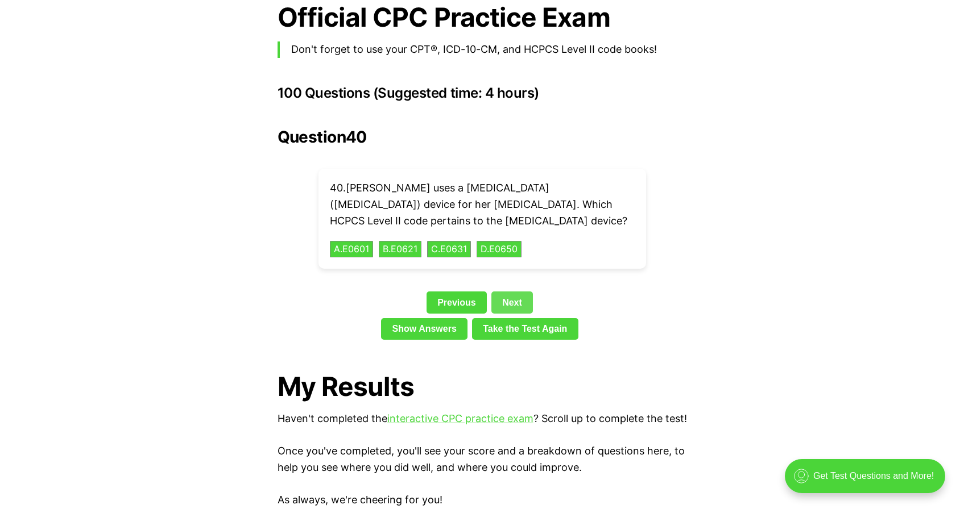
click at [511, 292] on link "Next" at bounding box center [511, 303] width 41 height 22
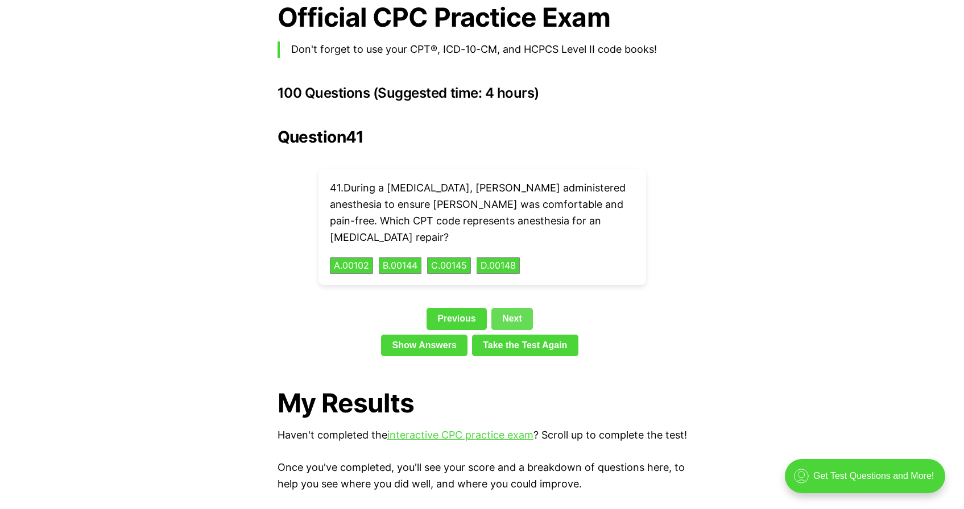
click at [512, 308] on link "Next" at bounding box center [511, 319] width 41 height 22
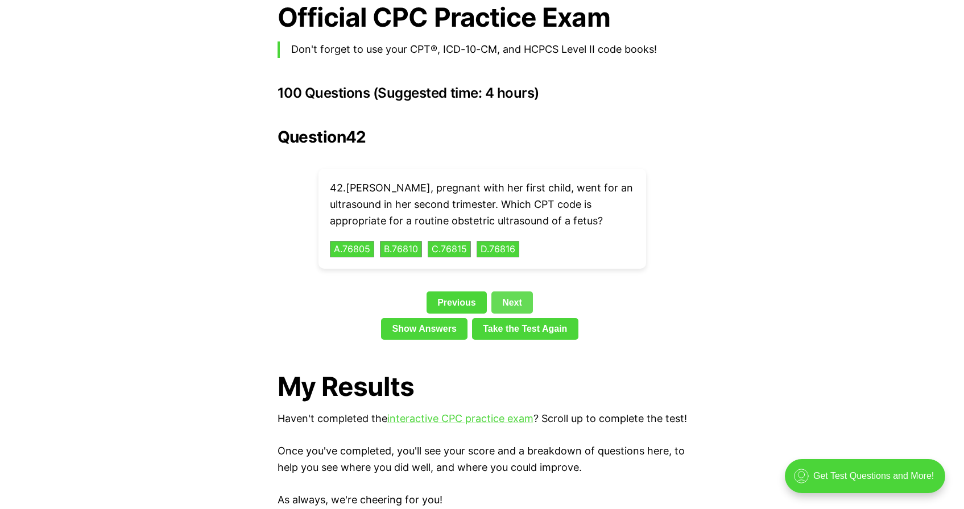
click at [512, 292] on link "Next" at bounding box center [511, 303] width 41 height 22
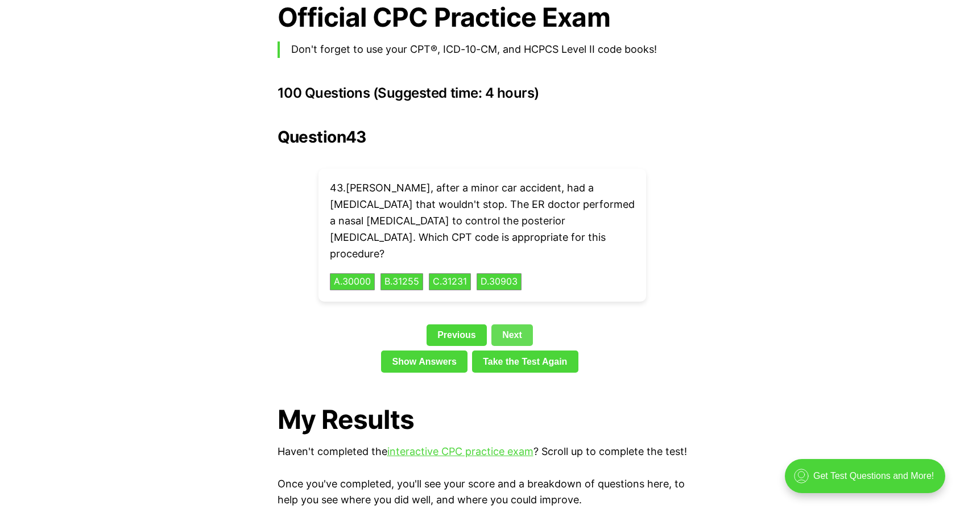
click at [508, 325] on link "Next" at bounding box center [511, 336] width 41 height 22
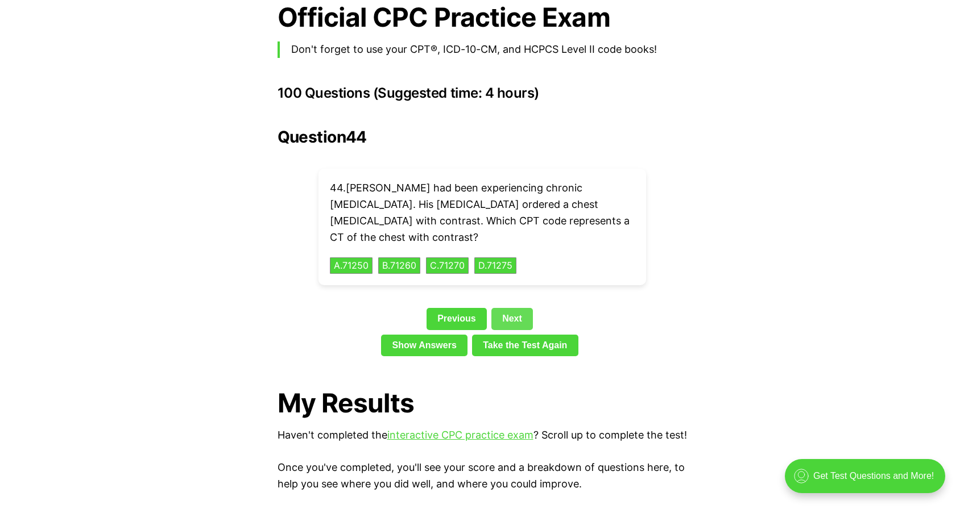
click at [513, 308] on link "Next" at bounding box center [511, 319] width 41 height 22
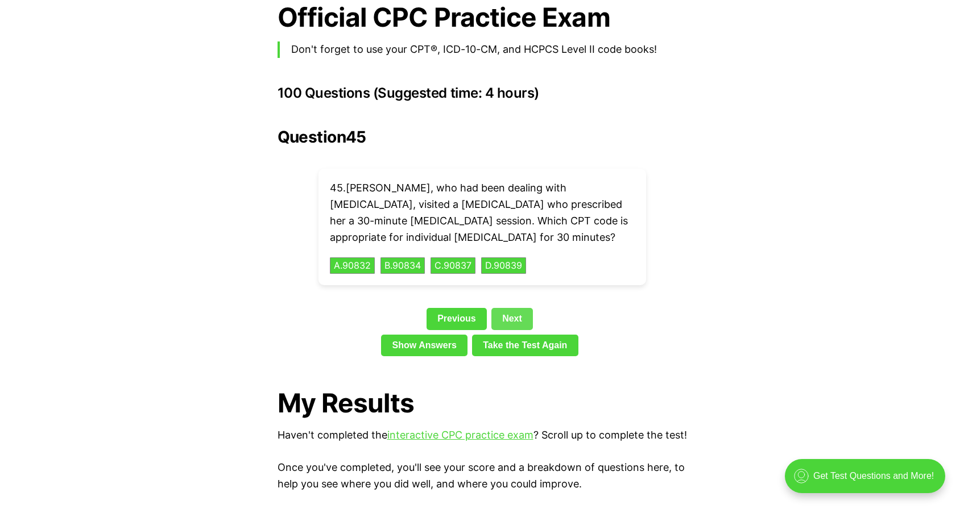
click at [512, 308] on link "Next" at bounding box center [511, 319] width 41 height 22
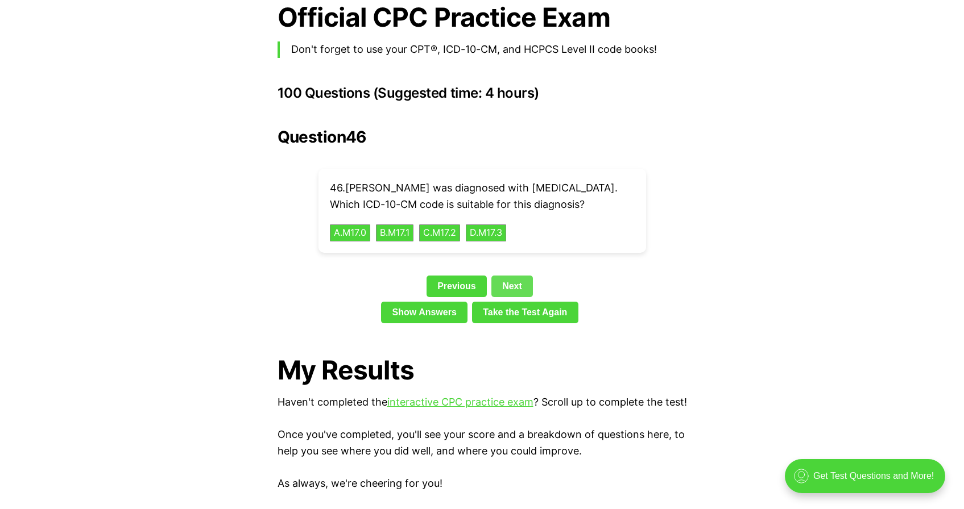
click at [516, 276] on link "Next" at bounding box center [511, 287] width 41 height 22
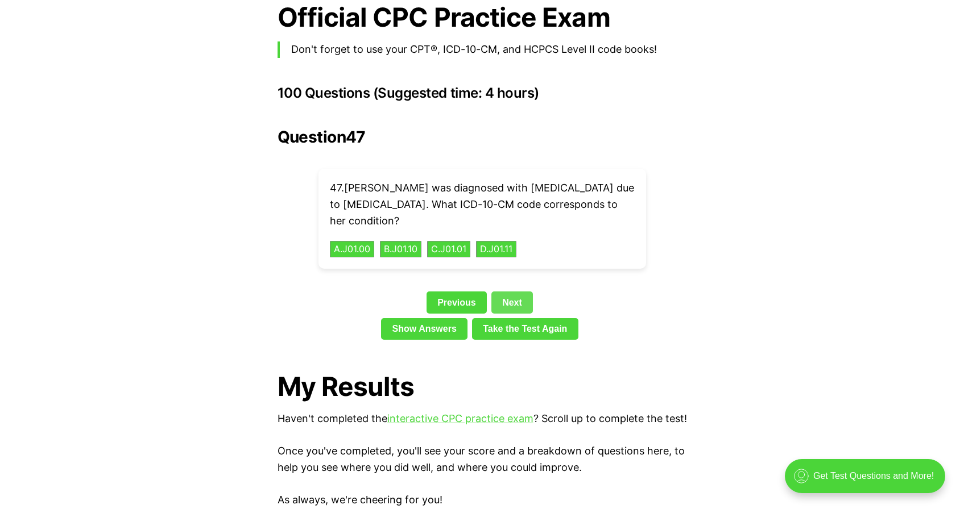
click at [514, 292] on link "Next" at bounding box center [511, 303] width 41 height 22
click at [513, 292] on link "Next" at bounding box center [511, 303] width 41 height 22
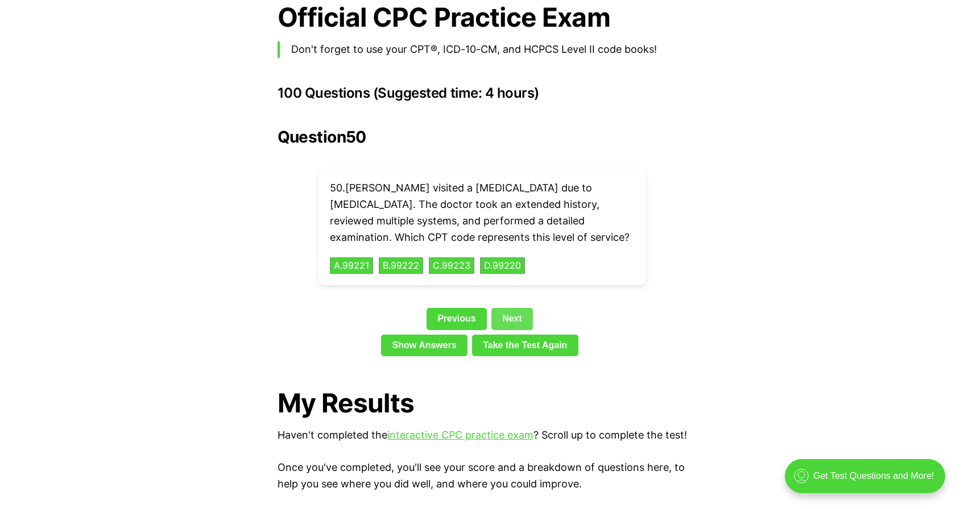
click at [510, 308] on link "Next" at bounding box center [511, 319] width 41 height 22
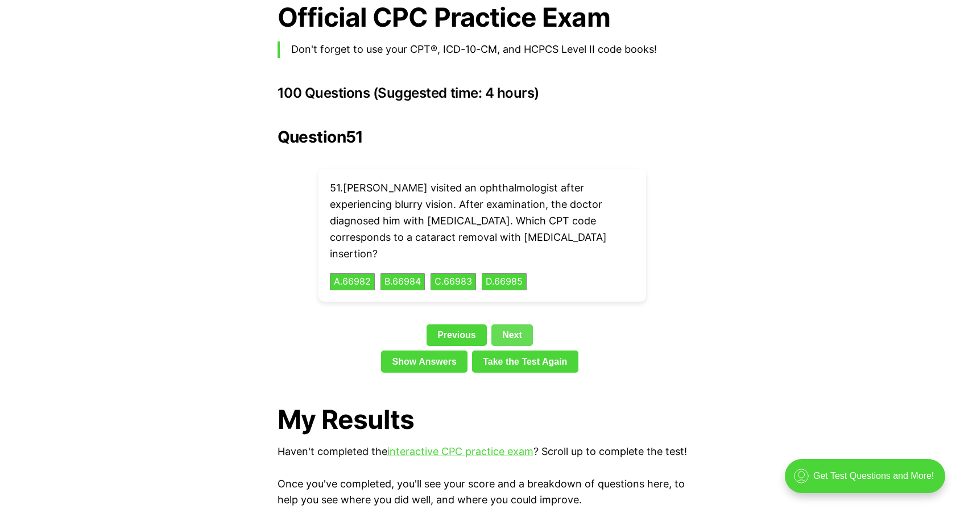
click at [511, 325] on link "Next" at bounding box center [511, 336] width 41 height 22
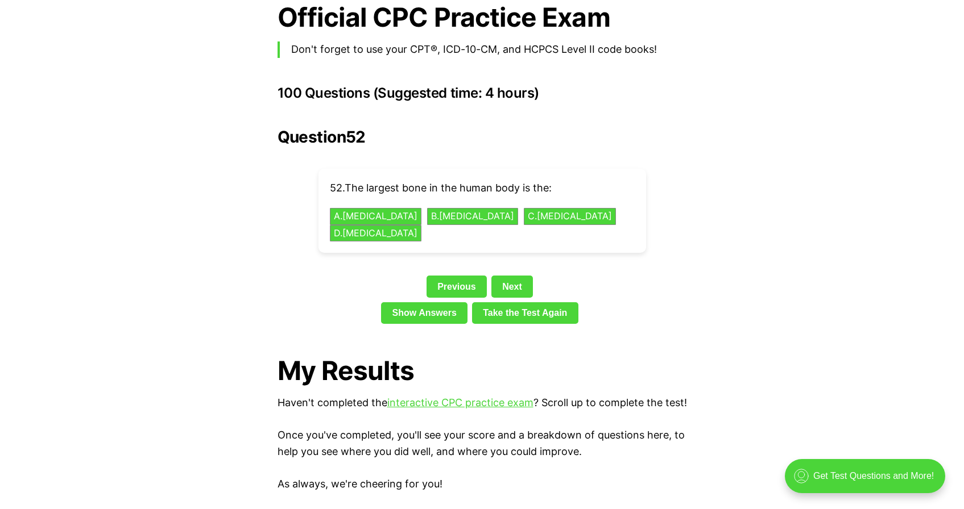
drag, startPoint x: 351, startPoint y: 171, endPoint x: 556, endPoint y: 169, distance: 205.2
click at [557, 180] on p "52 . The largest bone in the human body is the:" at bounding box center [482, 188] width 305 height 16
drag, startPoint x: 552, startPoint y: 171, endPoint x: 351, endPoint y: 169, distance: 200.7
click at [351, 180] on p "52 . The largest bone in the human body is the:" at bounding box center [482, 188] width 305 height 16
click at [563, 180] on p "52 . The largest bone in the human body is the:" at bounding box center [482, 188] width 305 height 16
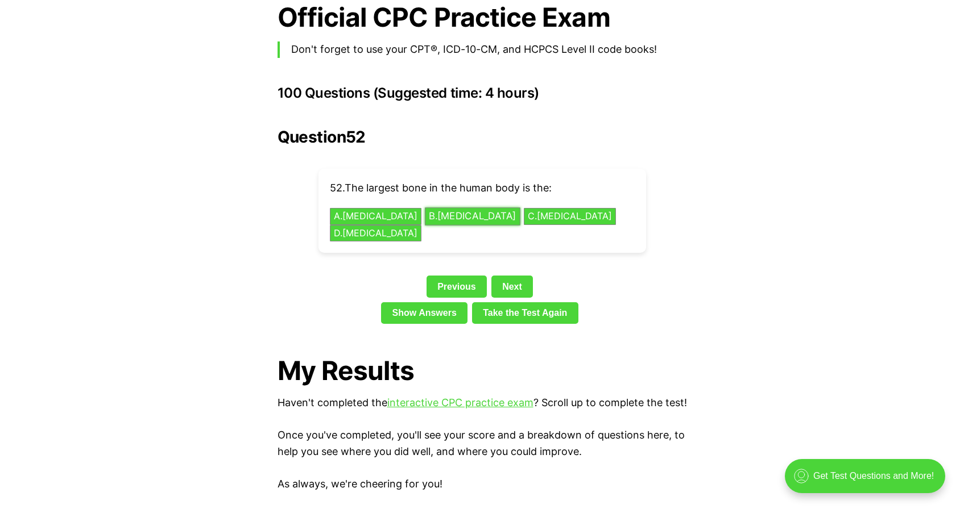
click at [427, 208] on button "B . Femur" at bounding box center [473, 217] width 96 height 18
click at [524, 276] on link "Next" at bounding box center [511, 287] width 41 height 22
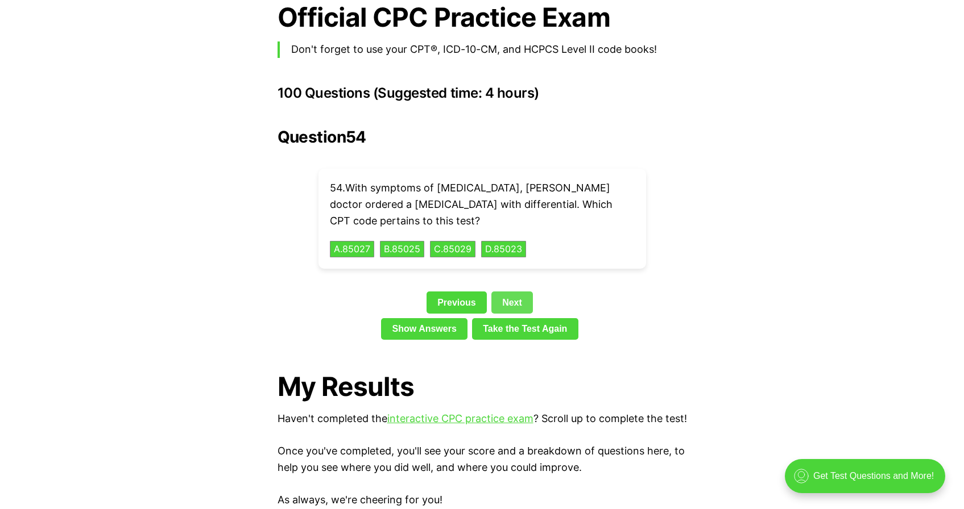
click at [517, 296] on div "Previous Next" at bounding box center [481, 305] width 409 height 26
click at [517, 292] on link "Next" at bounding box center [511, 303] width 41 height 22
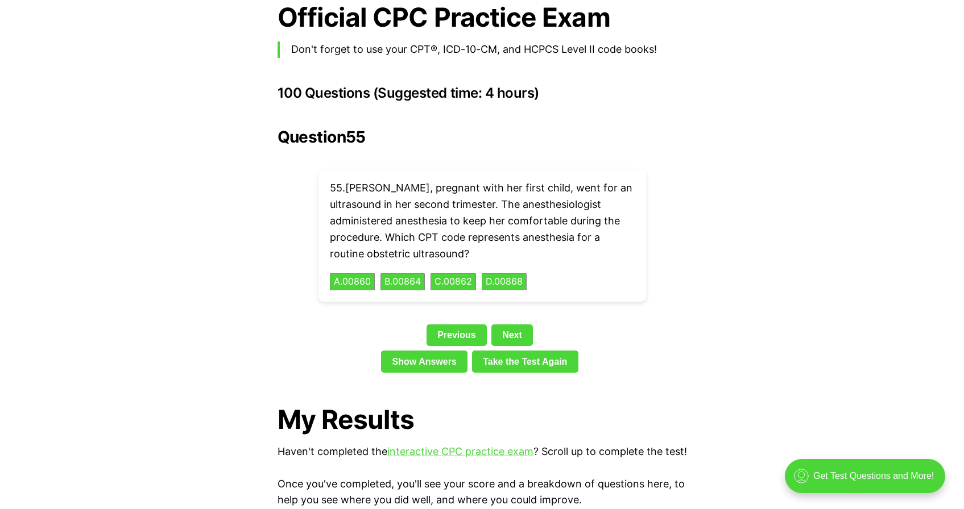
click at [510, 325] on link "Next" at bounding box center [511, 336] width 41 height 22
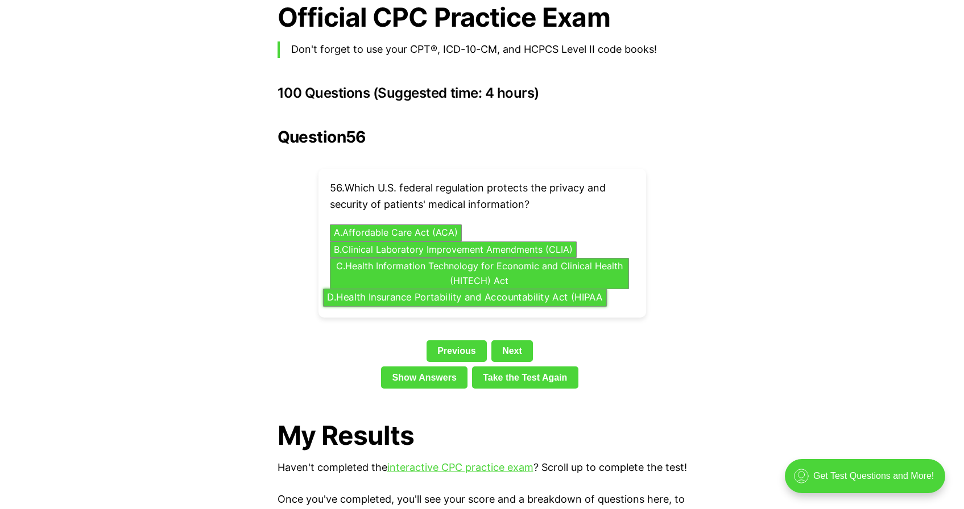
click at [479, 289] on button "D . Health Insurance Portability and Accountability Act (HIPAA" at bounding box center [465, 298] width 284 height 18
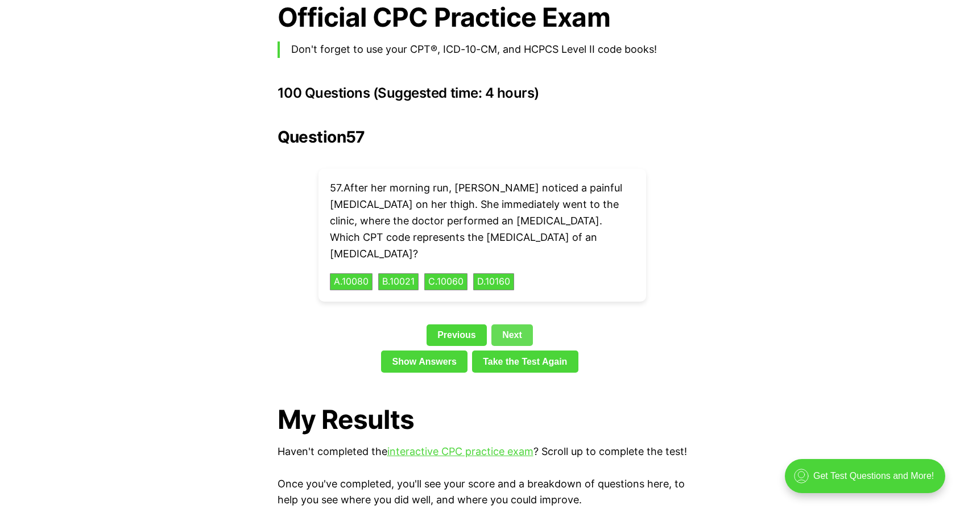
click at [504, 325] on link "Next" at bounding box center [511, 336] width 41 height 22
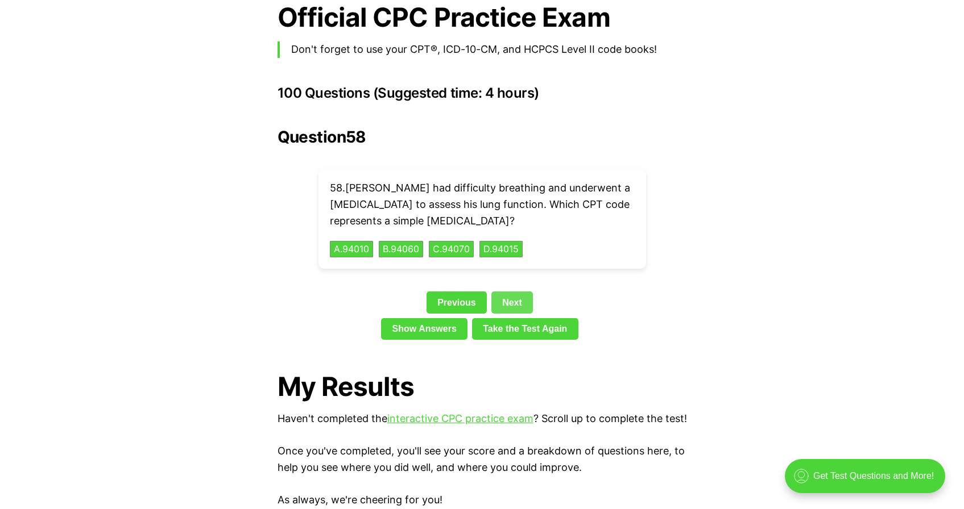
click at [508, 292] on link "Next" at bounding box center [511, 303] width 41 height 22
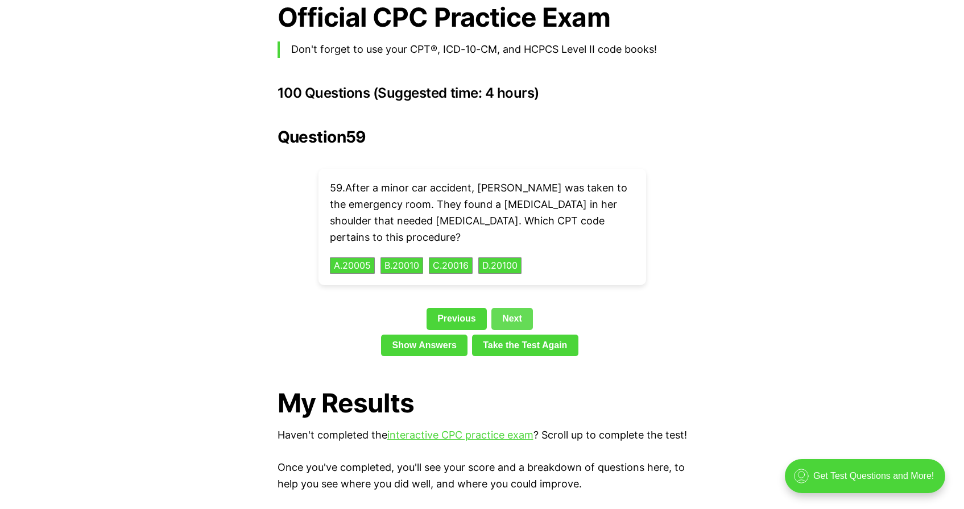
click at [514, 308] on link "Next" at bounding box center [511, 319] width 41 height 22
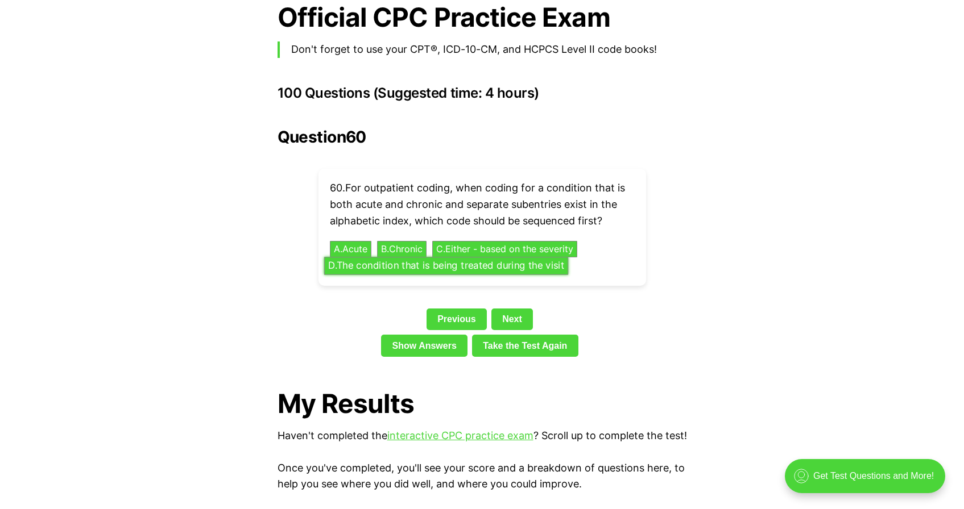
click at [466, 258] on button "D . The condition that is being treated during the visit" at bounding box center [445, 267] width 244 height 18
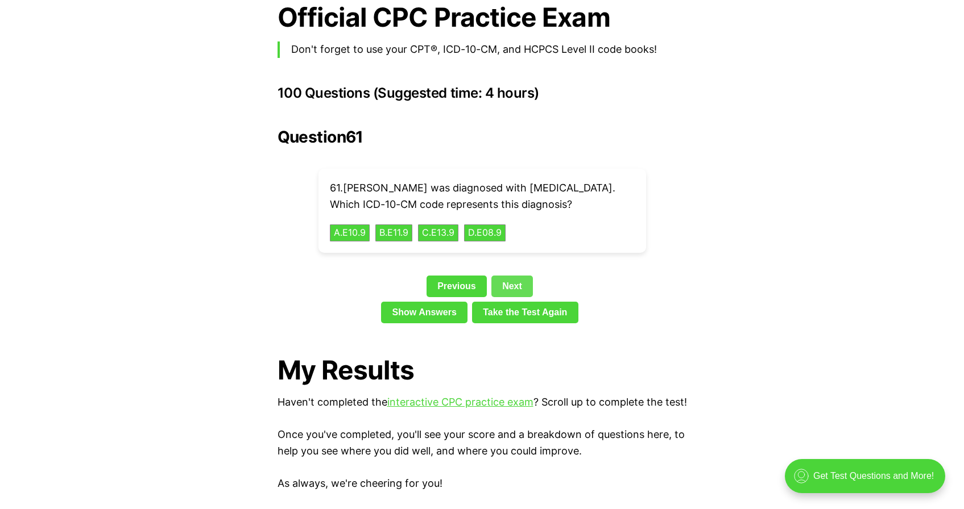
click at [500, 284] on link "Next" at bounding box center [511, 287] width 41 height 22
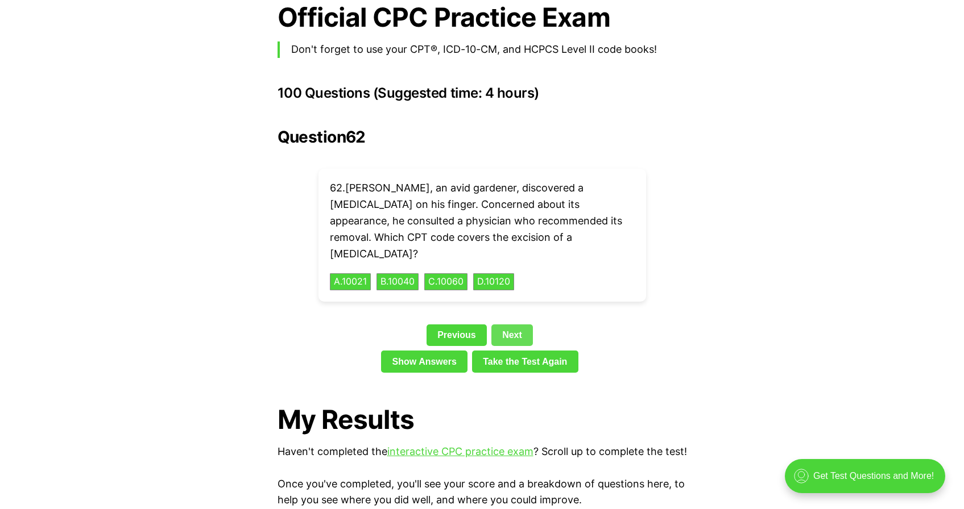
click at [510, 325] on link "Next" at bounding box center [511, 336] width 41 height 22
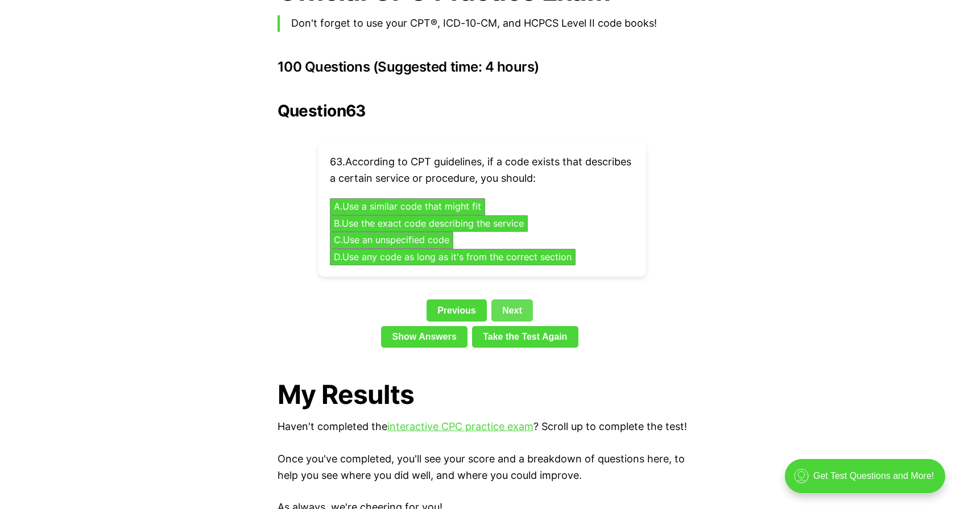
scroll to position [2471, 0]
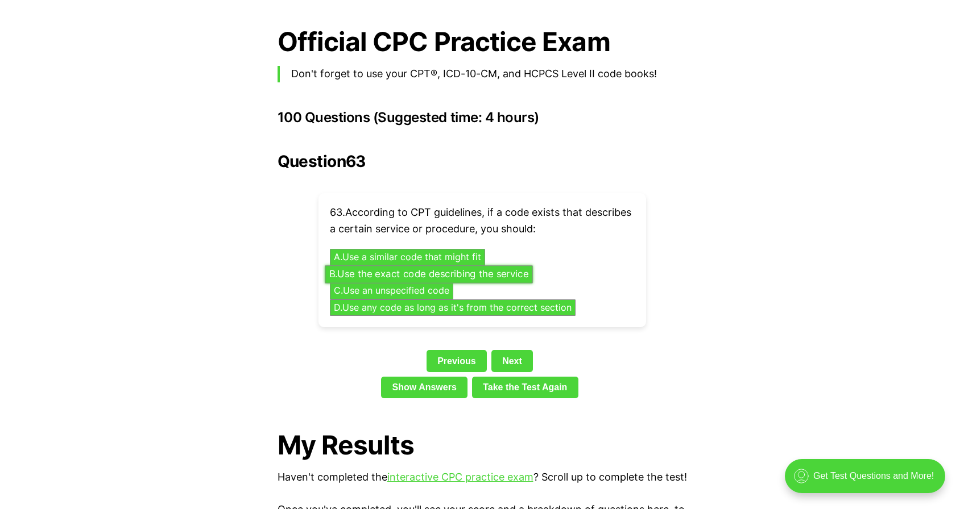
click at [487, 265] on button "B . Use the exact code describing the service" at bounding box center [428, 274] width 207 height 18
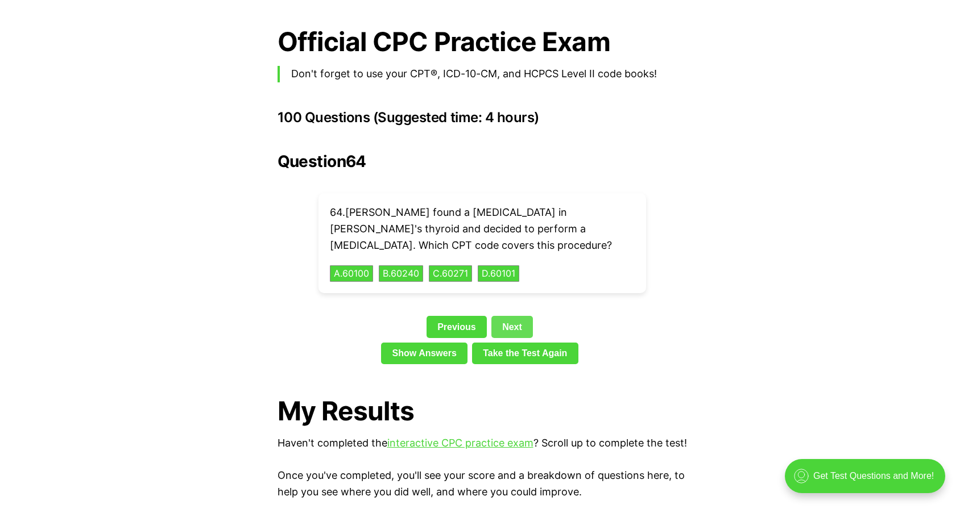
click at [512, 316] on link "Next" at bounding box center [511, 327] width 41 height 22
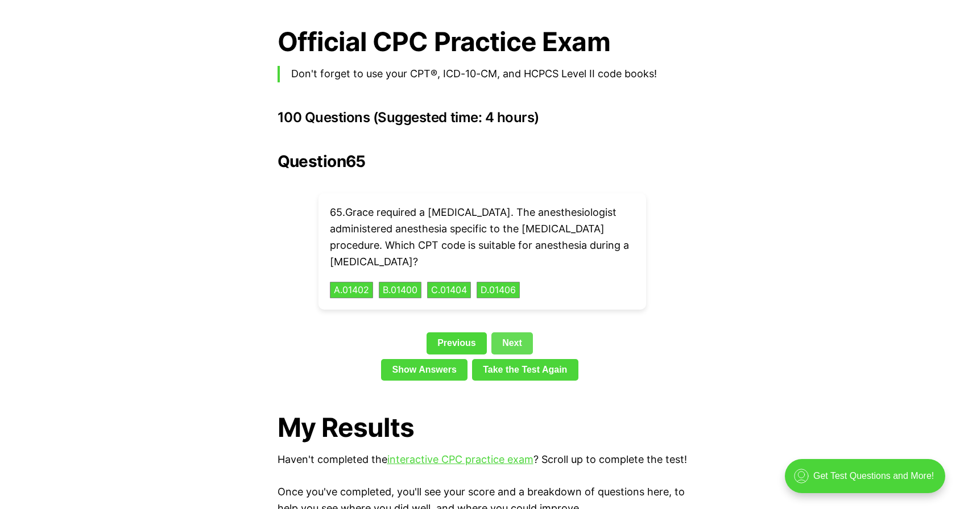
click at [511, 333] on link "Next" at bounding box center [511, 344] width 41 height 22
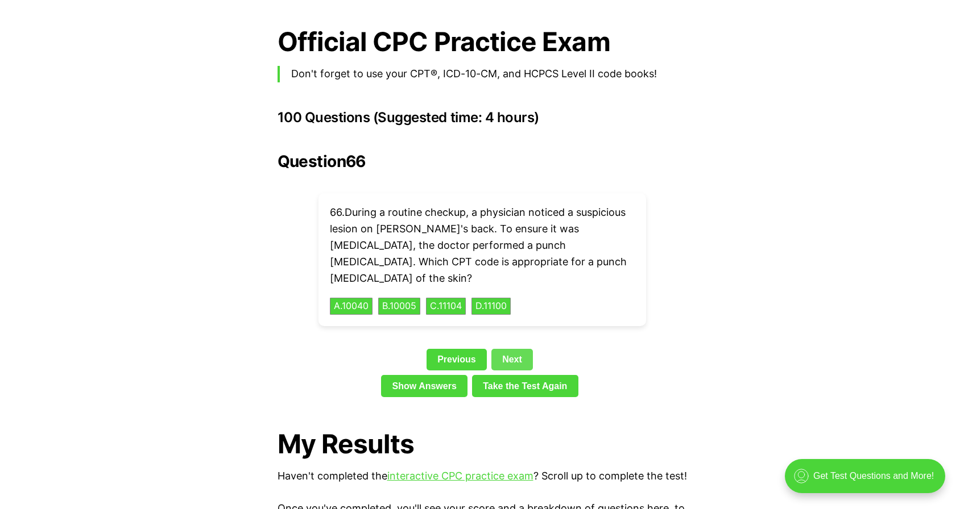
click at [510, 349] on link "Next" at bounding box center [511, 360] width 41 height 22
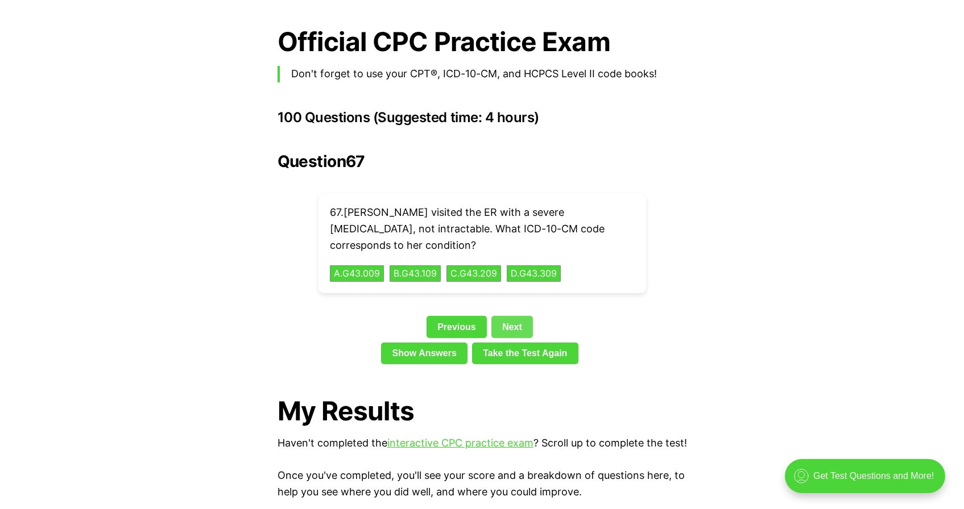
click at [515, 316] on link "Next" at bounding box center [511, 327] width 41 height 22
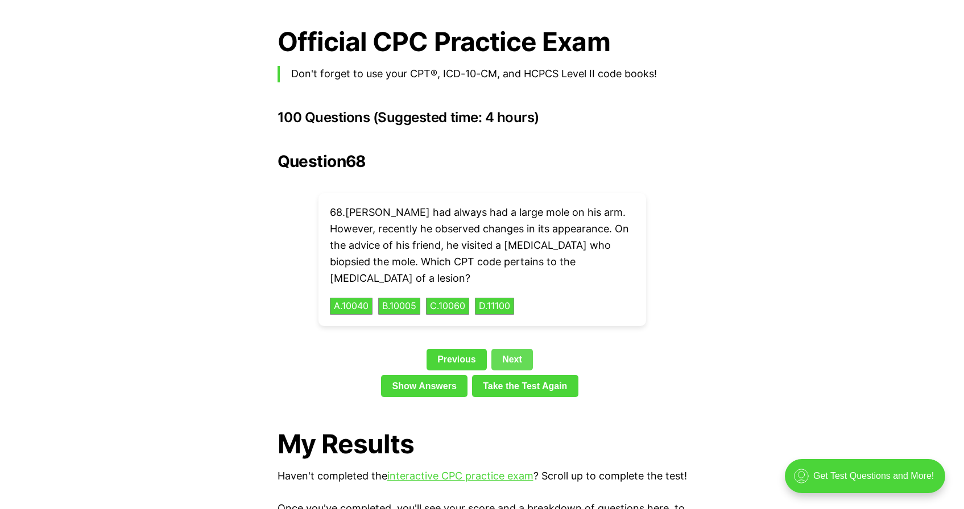
click at [509, 349] on link "Next" at bounding box center [511, 360] width 41 height 22
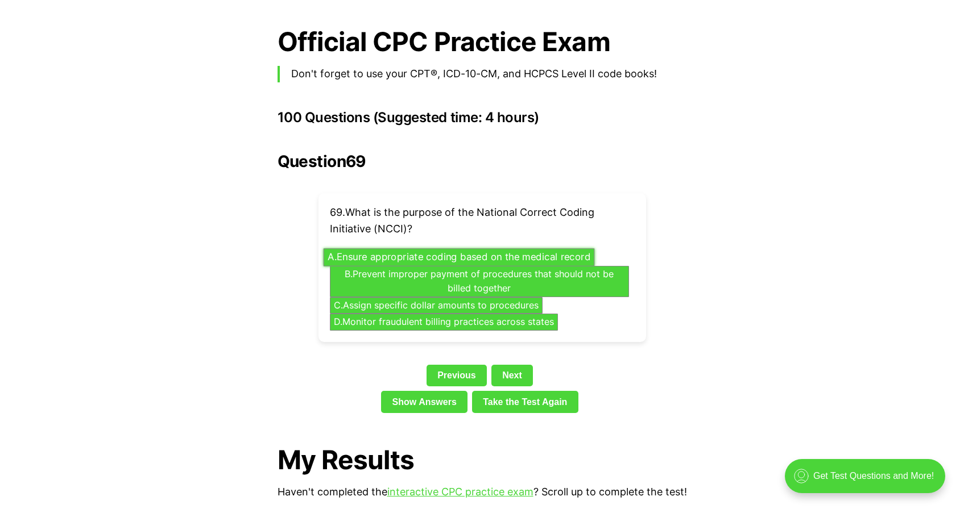
click at [477, 248] on button "A . Ensure appropriate coding based on the medical record" at bounding box center [458, 257] width 271 height 18
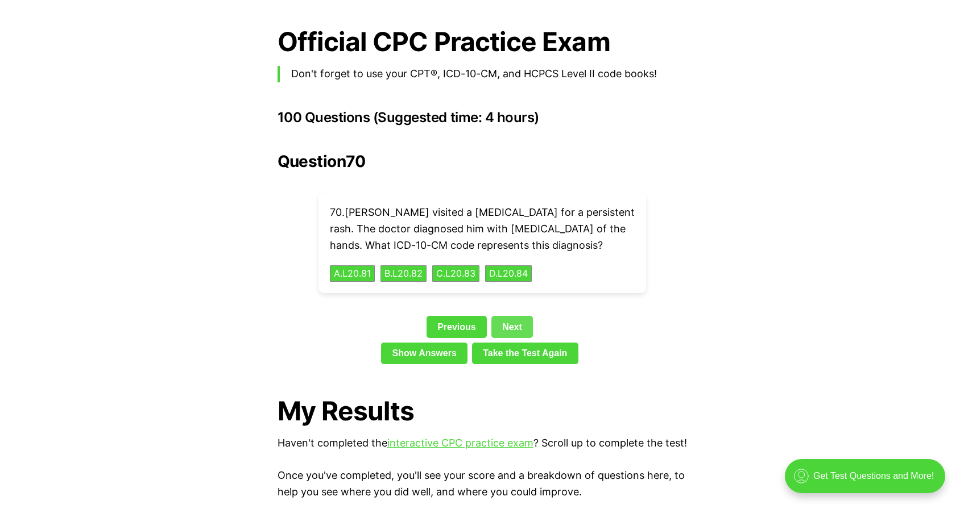
click at [516, 316] on link "Next" at bounding box center [511, 327] width 41 height 22
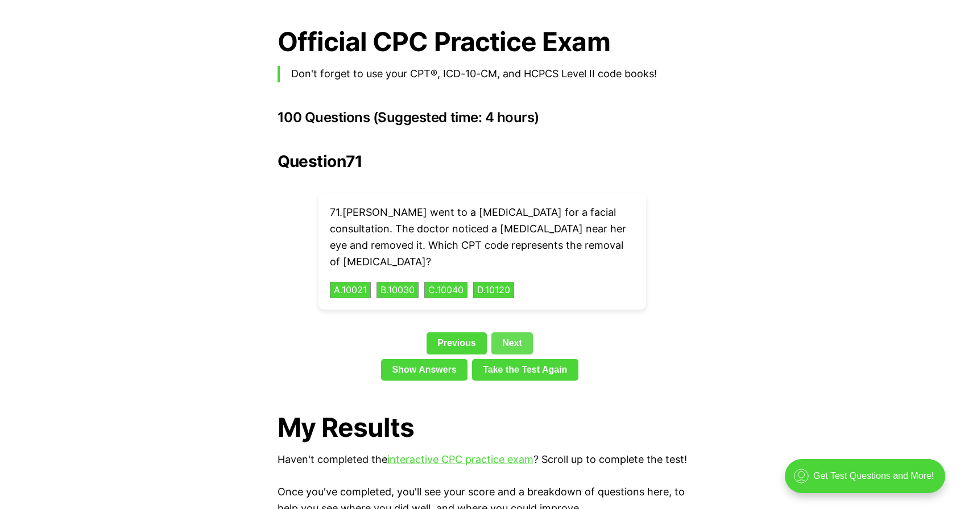
click at [517, 333] on link "Next" at bounding box center [511, 344] width 41 height 22
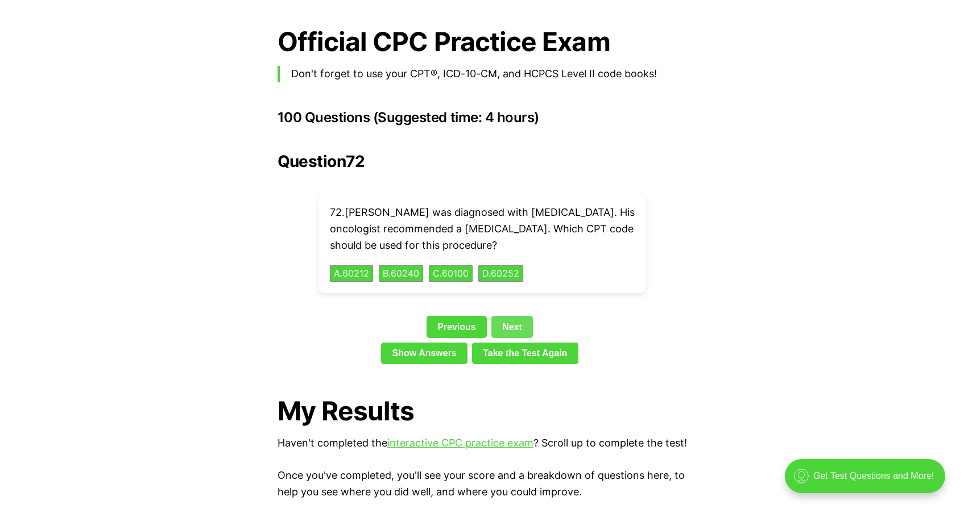
click at [518, 316] on link "Next" at bounding box center [511, 327] width 41 height 22
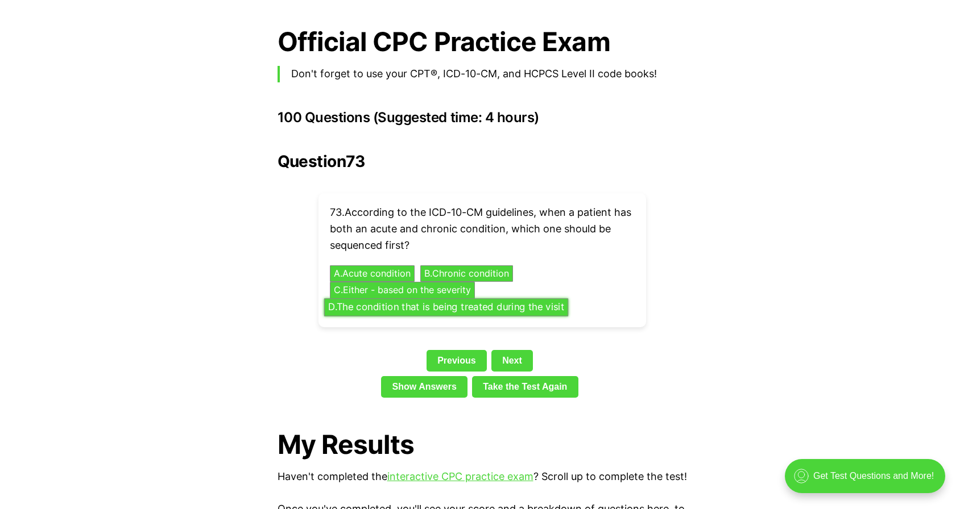
click at [484, 298] on button "D . The condition that is being treated during the visit" at bounding box center [445, 307] width 244 height 18
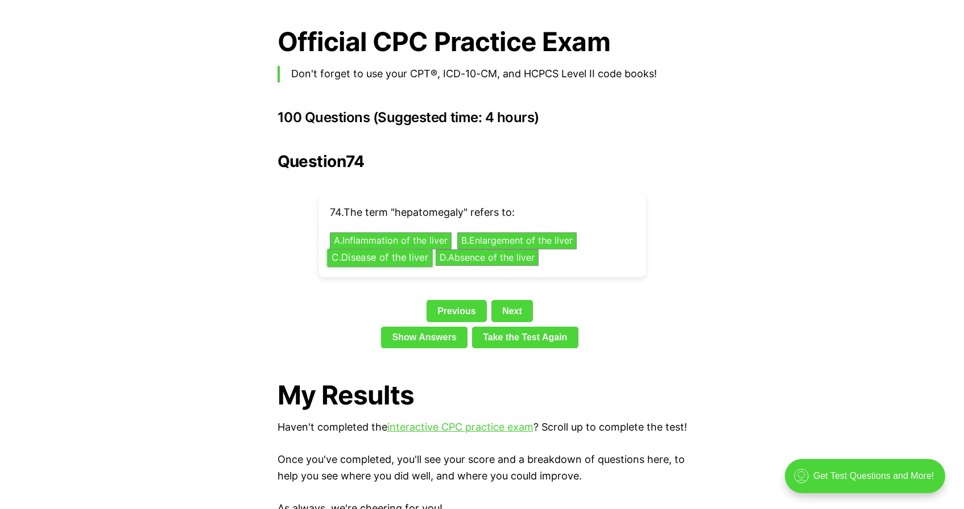
click at [400, 249] on button "C . Disease of the liver" at bounding box center [379, 258] width 105 height 18
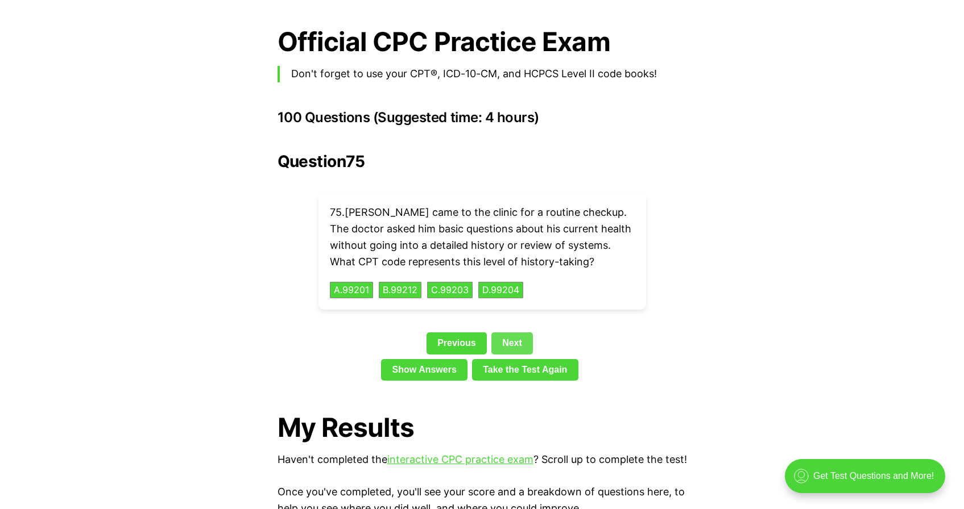
click at [519, 333] on link "Next" at bounding box center [511, 344] width 41 height 22
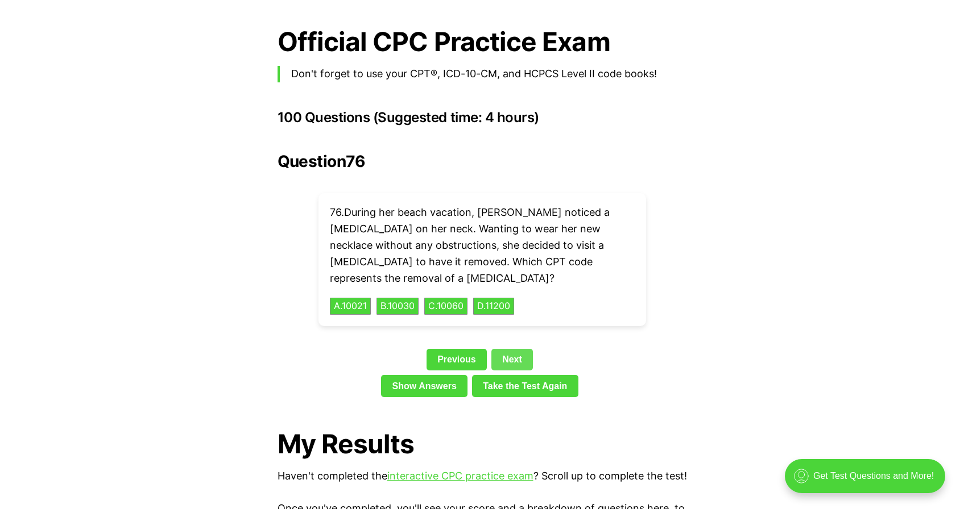
click at [515, 349] on link "Next" at bounding box center [511, 360] width 41 height 22
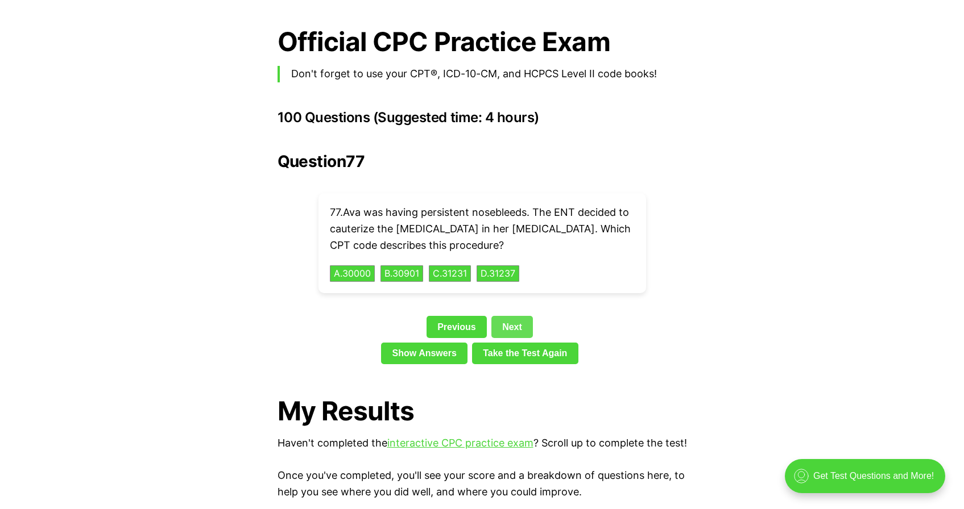
click at [509, 316] on link "Next" at bounding box center [511, 327] width 41 height 22
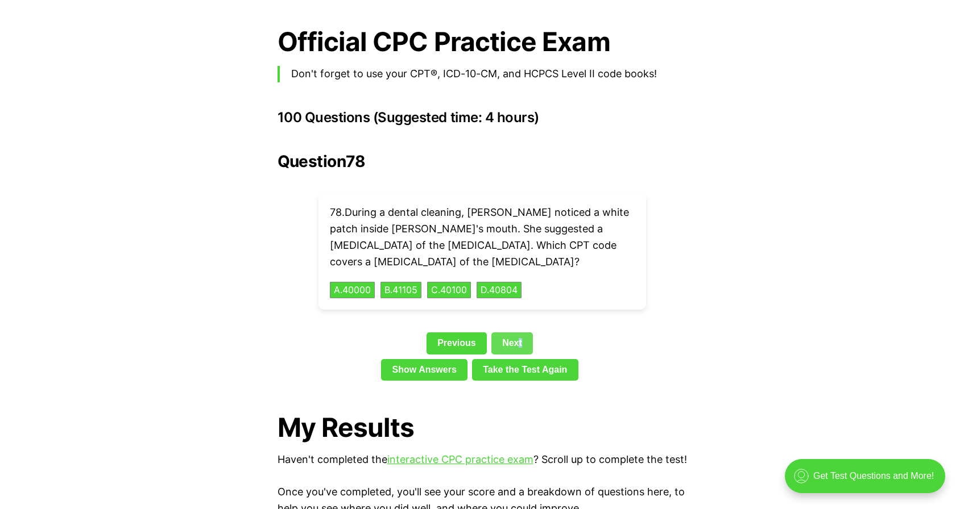
click at [519, 333] on link "Next" at bounding box center [511, 344] width 41 height 22
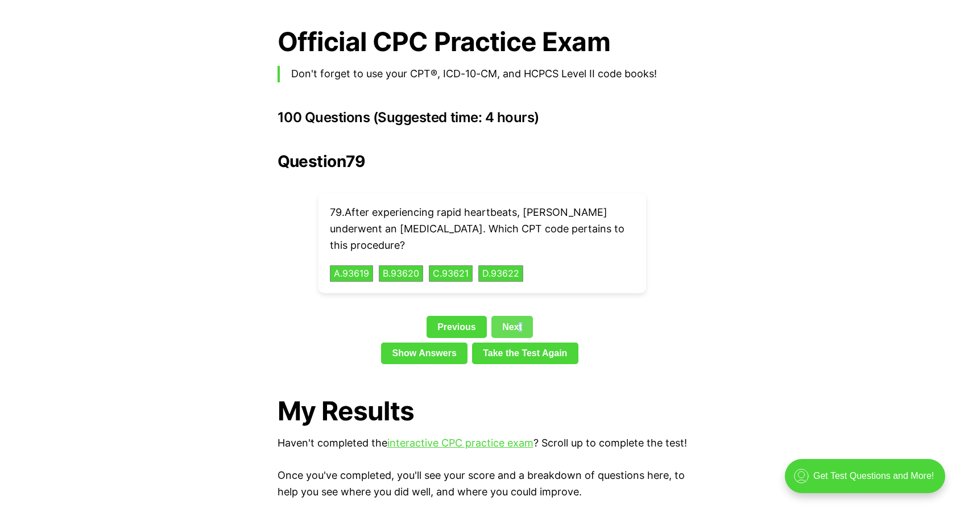
click at [519, 316] on link "Next" at bounding box center [511, 327] width 41 height 22
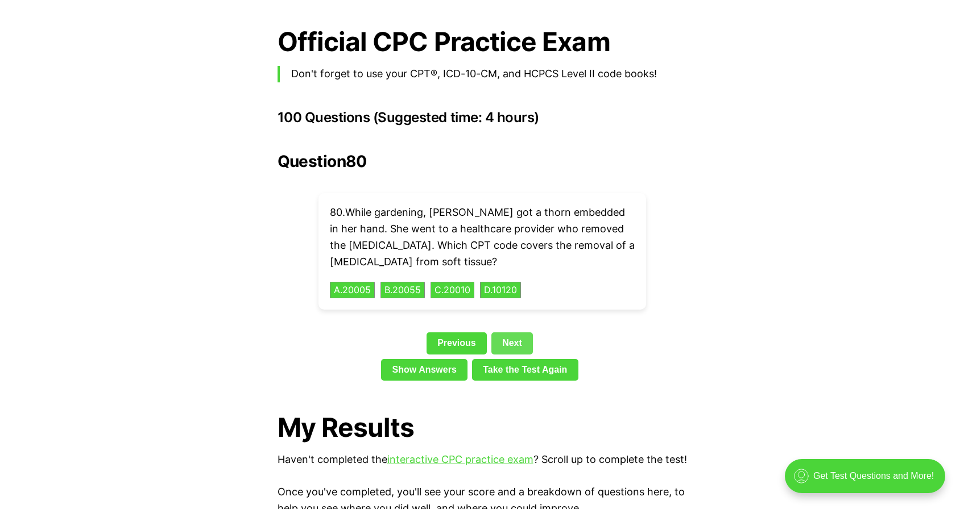
click at [514, 333] on link "Next" at bounding box center [511, 344] width 41 height 22
click at [516, 333] on link "Next" at bounding box center [511, 344] width 41 height 22
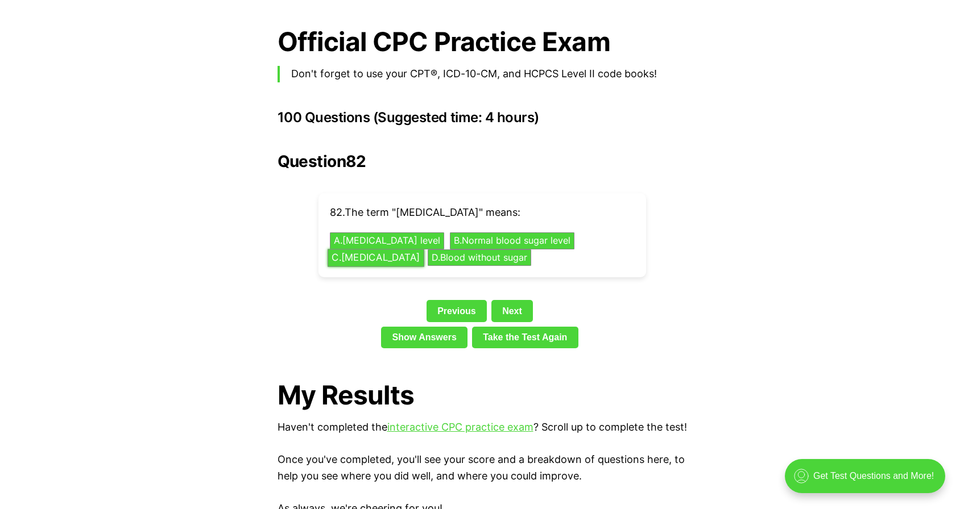
click at [421, 249] on button "C . High blood sugar level" at bounding box center [375, 258] width 97 height 18
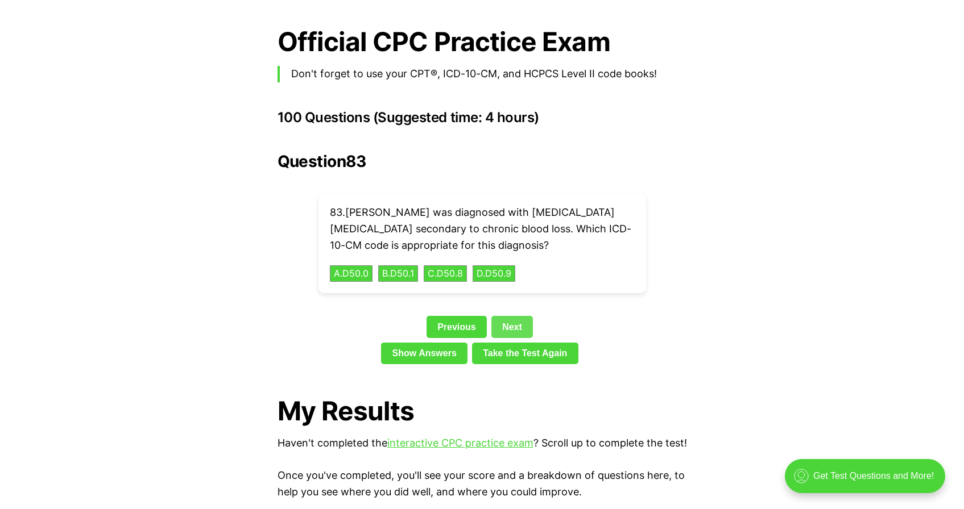
click at [520, 316] on link "Next" at bounding box center [511, 327] width 41 height 22
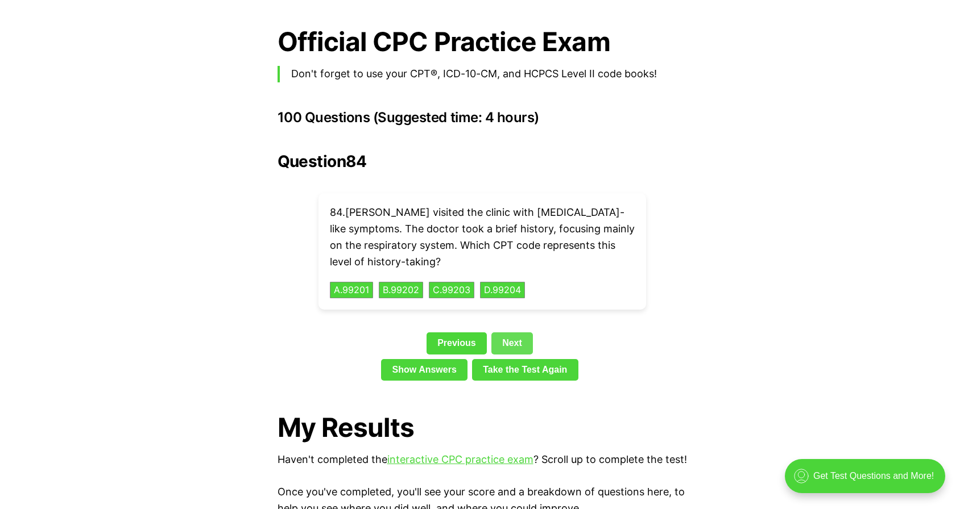
click at [509, 333] on link "Next" at bounding box center [511, 344] width 41 height 22
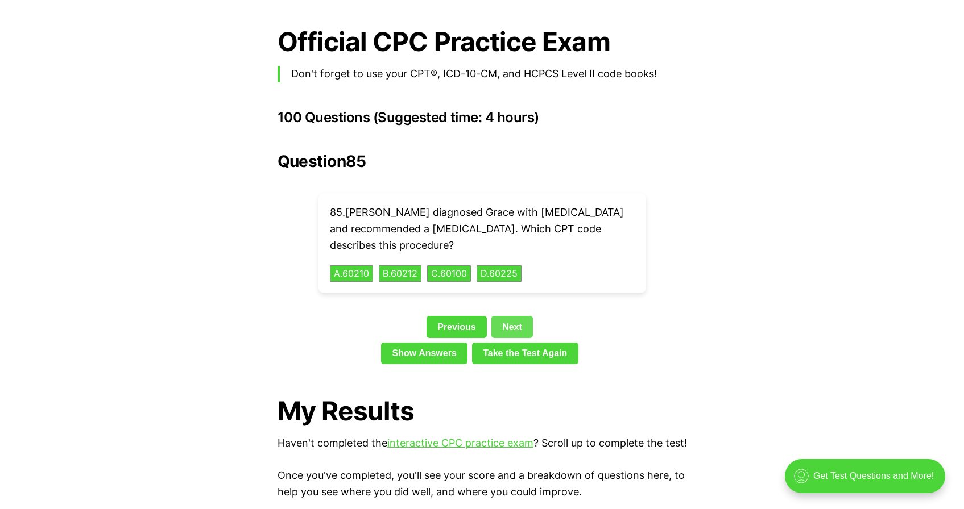
click at [512, 316] on link "Next" at bounding box center [511, 327] width 41 height 22
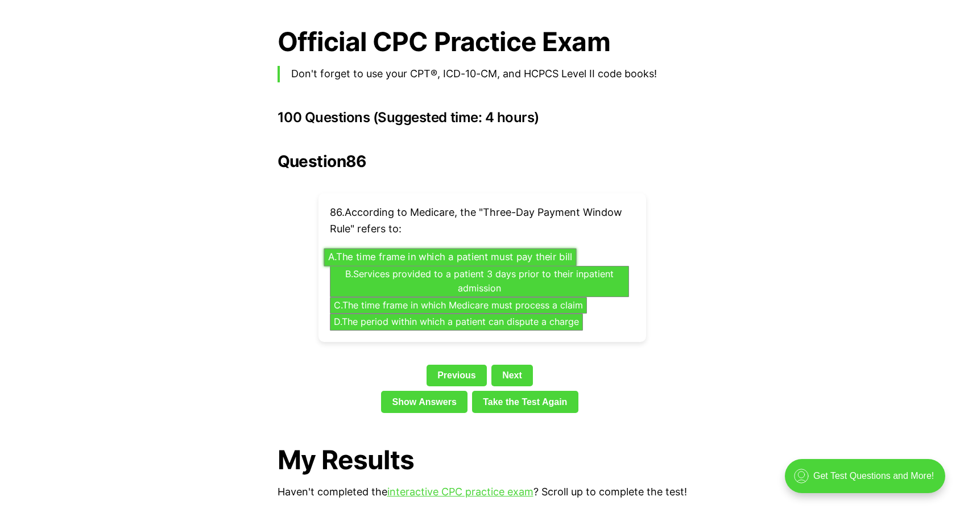
click at [406, 248] on button "A . The time frame in which a patient must pay their bill" at bounding box center [449, 257] width 252 height 18
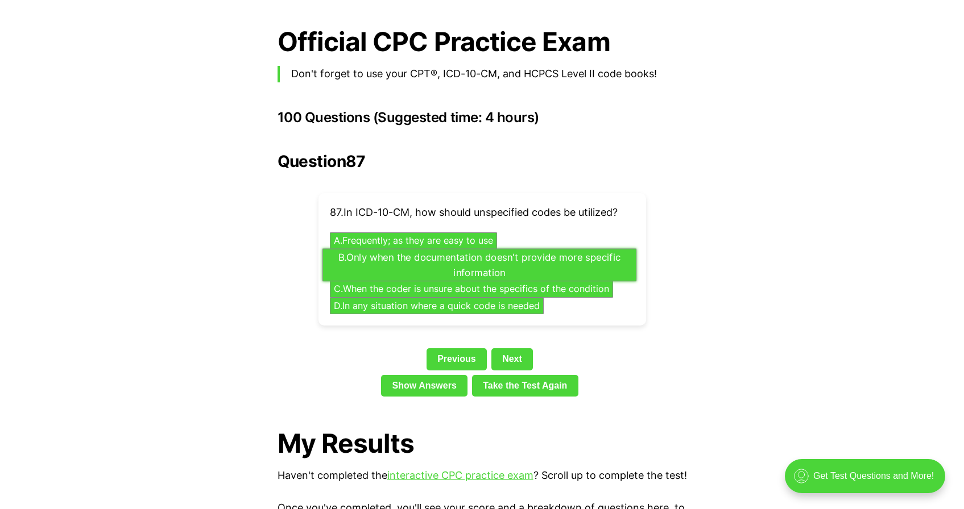
click at [467, 248] on button "B . Only when the documentation doesn't provide more specific information" at bounding box center [479, 264] width 314 height 33
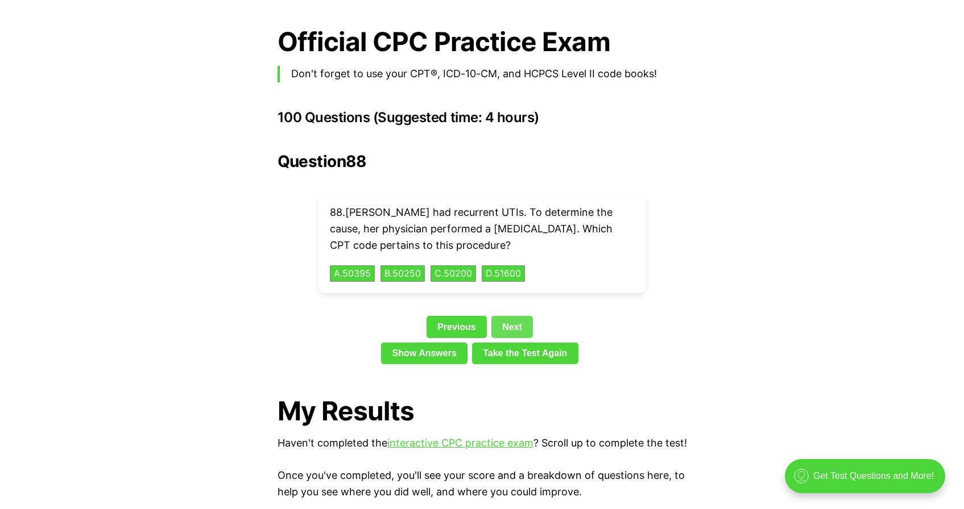
click at [515, 316] on link "Next" at bounding box center [511, 327] width 41 height 22
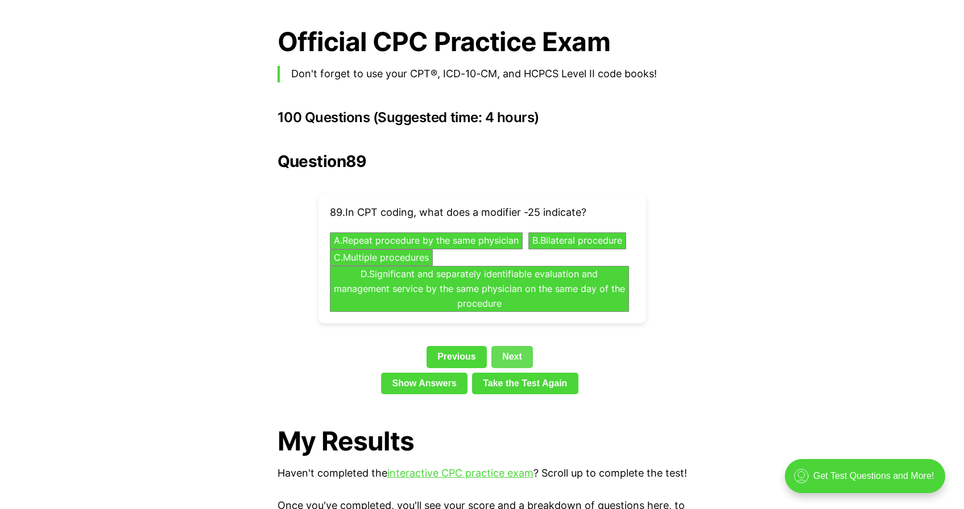
click at [508, 346] on link "Next" at bounding box center [511, 357] width 41 height 22
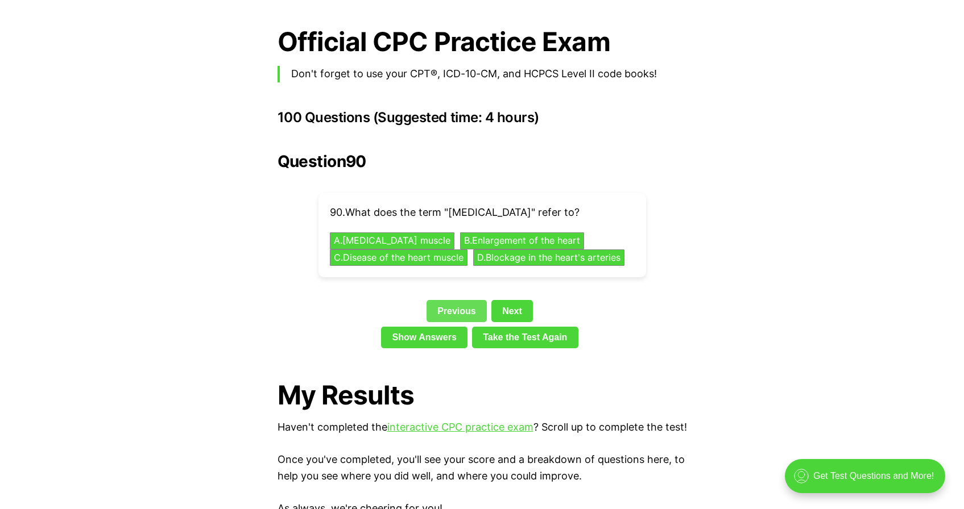
click at [465, 300] on link "Previous" at bounding box center [456, 311] width 60 height 22
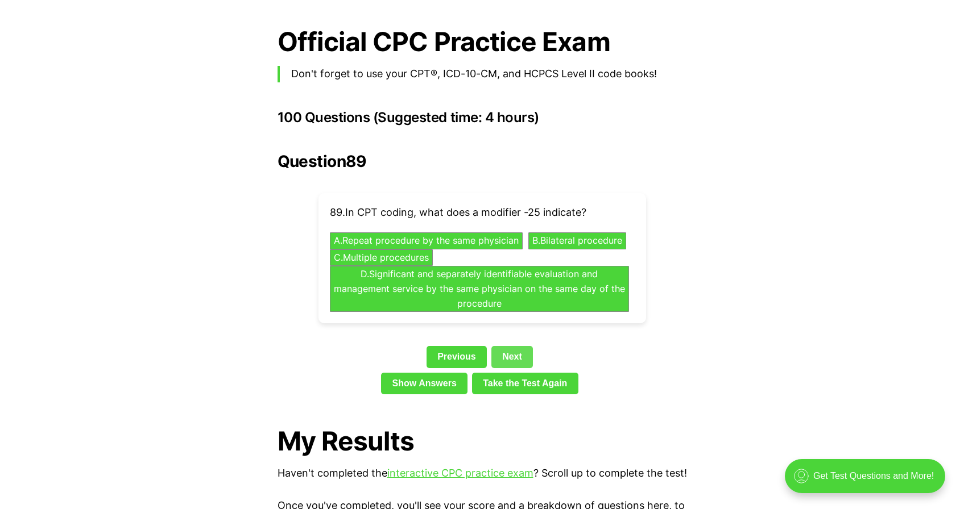
click at [510, 346] on link "Next" at bounding box center [511, 357] width 41 height 22
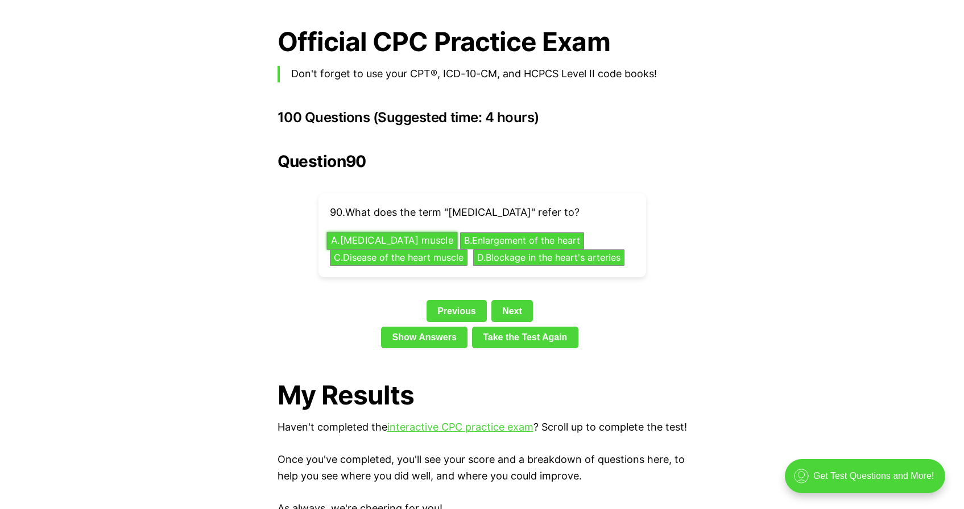
click at [457, 232] on button "A . Inflammation of the heart muscle" at bounding box center [391, 241] width 131 height 18
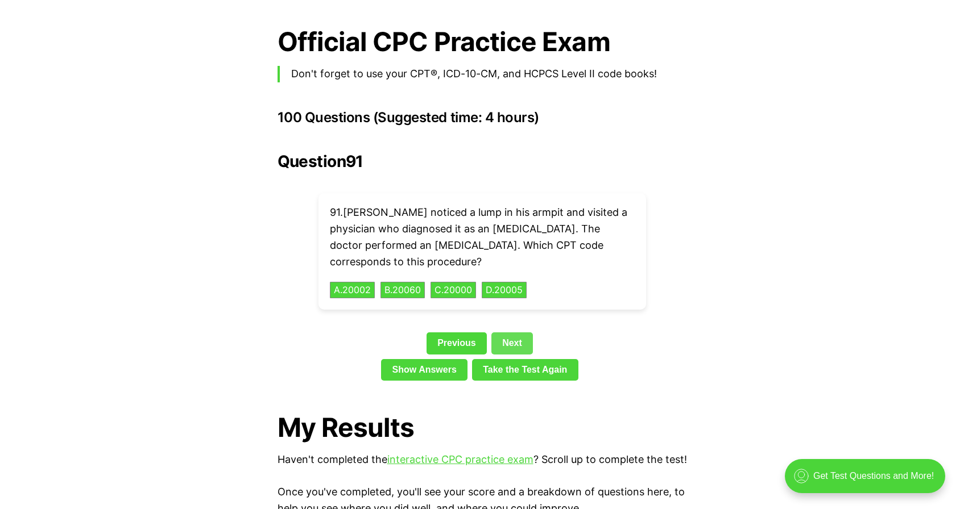
click at [518, 333] on link "Next" at bounding box center [511, 344] width 41 height 22
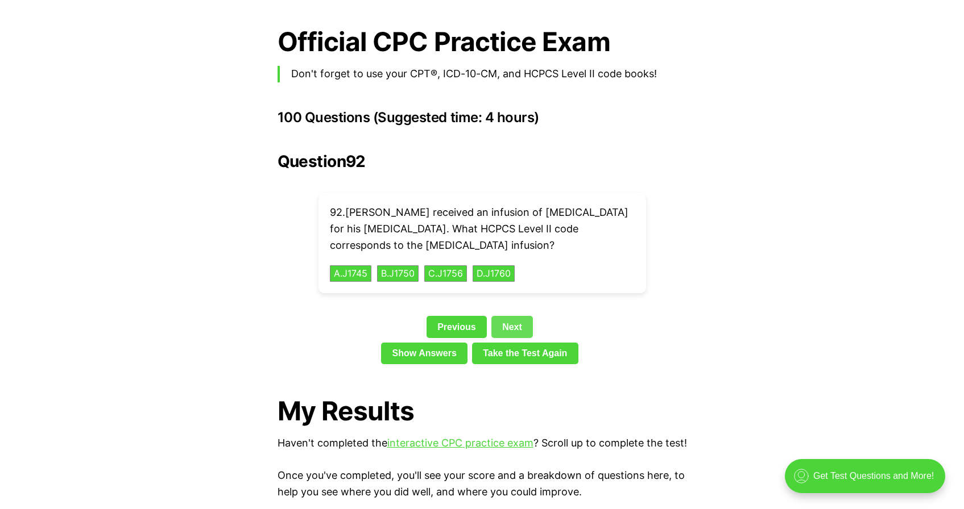
click at [514, 316] on link "Next" at bounding box center [511, 327] width 41 height 22
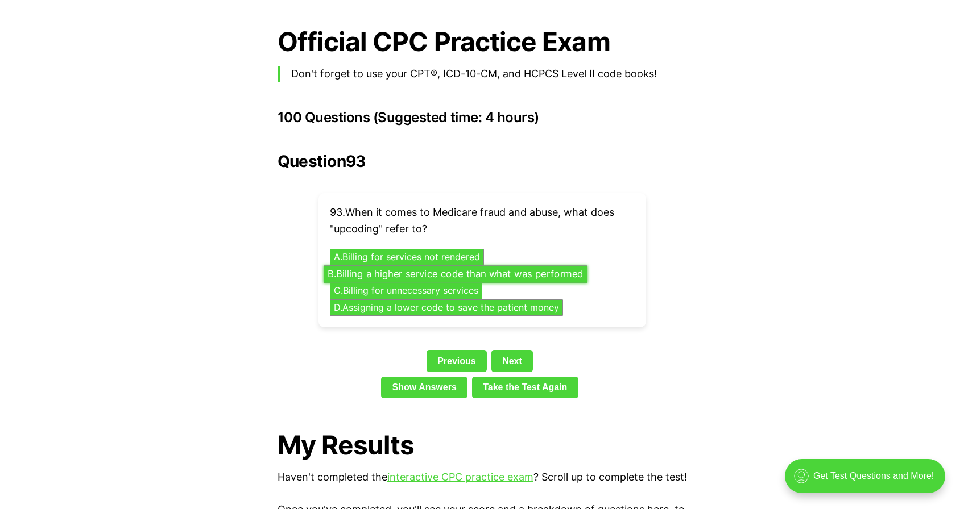
click at [476, 265] on button "B . Billing a higher service code than what was performed" at bounding box center [455, 274] width 264 height 18
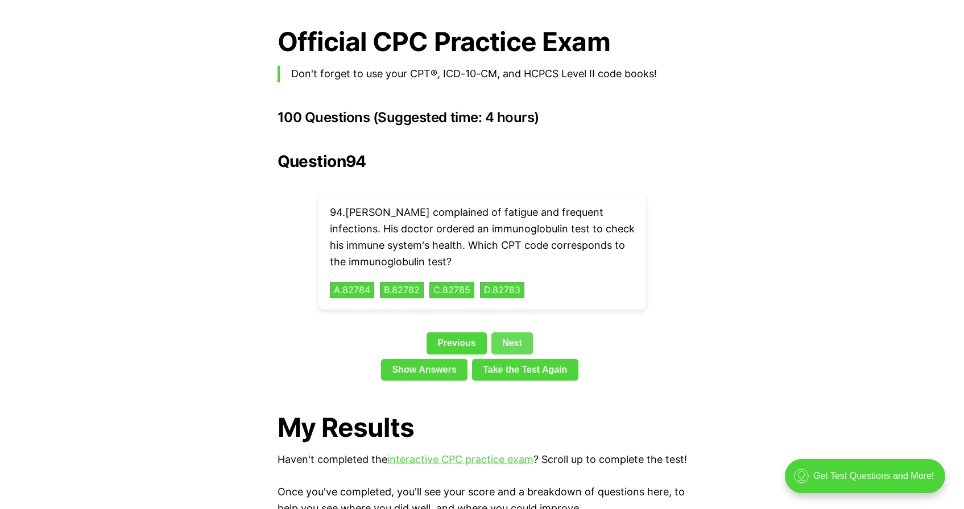
click at [509, 333] on link "Next" at bounding box center [511, 344] width 41 height 22
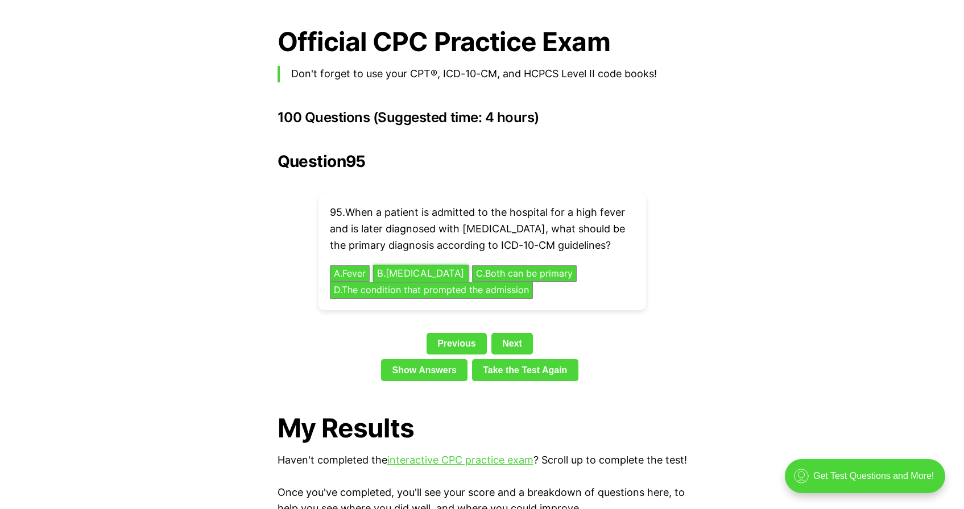
click at [408, 265] on button "B . Sepsis" at bounding box center [421, 274] width 96 height 18
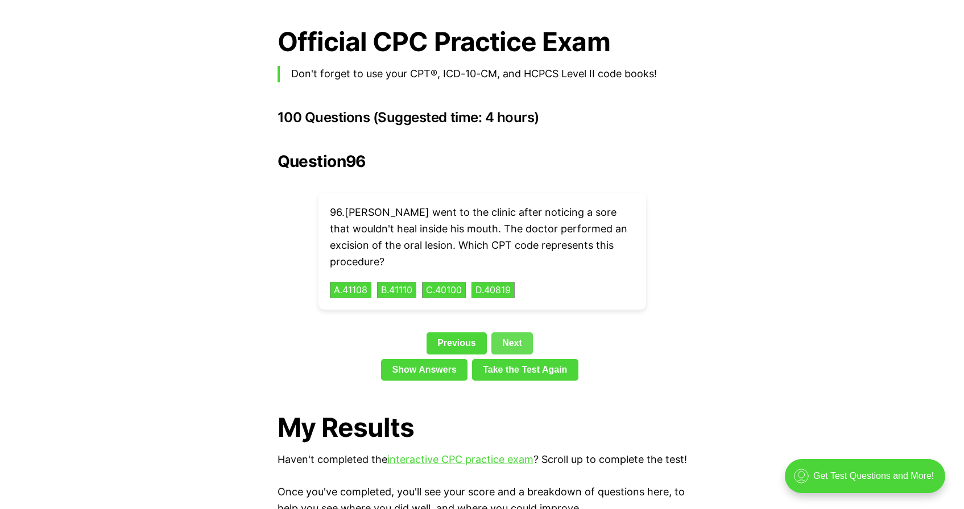
click at [512, 333] on link "Next" at bounding box center [511, 344] width 41 height 22
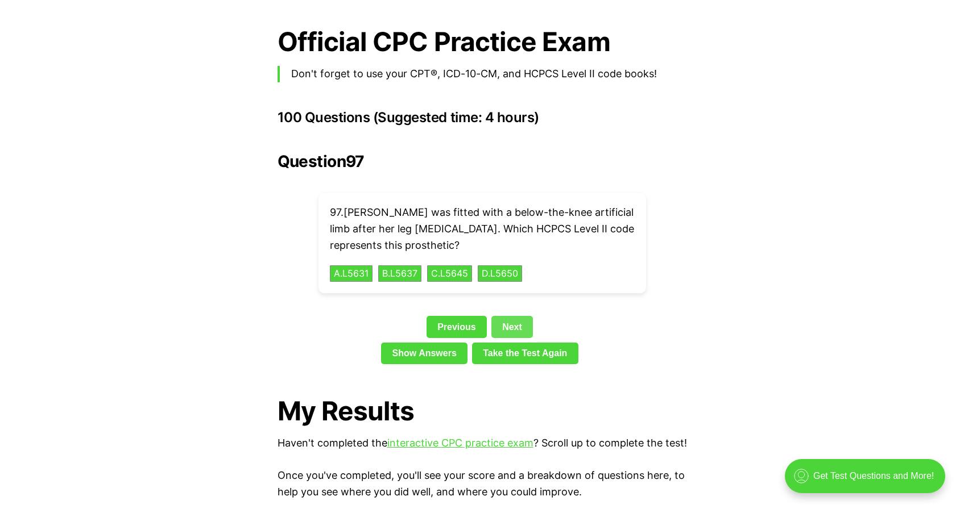
click at [512, 316] on link "Next" at bounding box center [511, 327] width 41 height 22
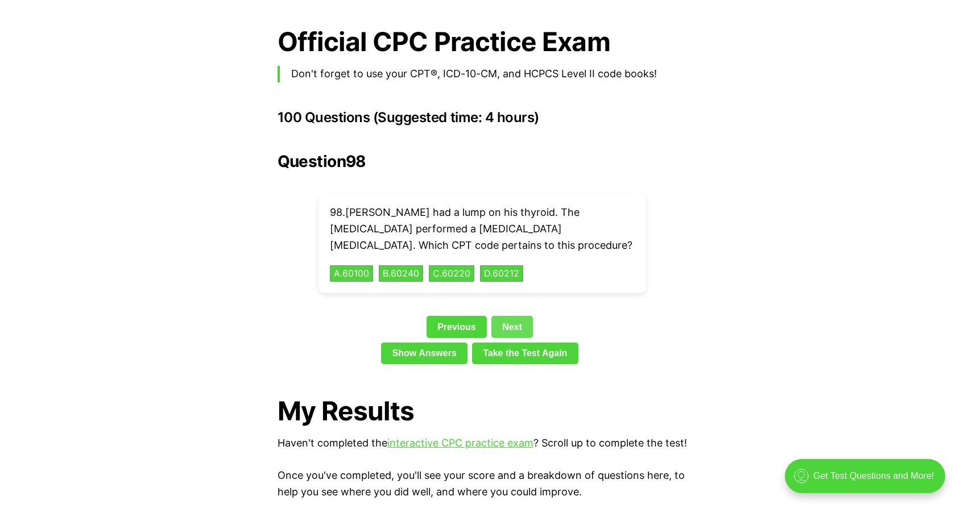
click at [512, 316] on link "Next" at bounding box center [511, 327] width 41 height 22
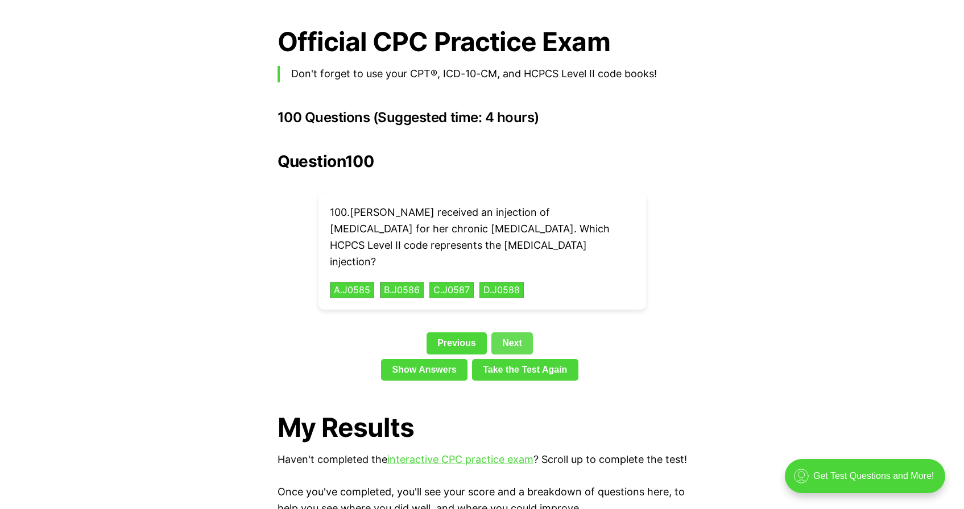
click at [524, 333] on link "Next" at bounding box center [511, 344] width 41 height 22
click at [522, 333] on link "Next" at bounding box center [511, 344] width 41 height 22
click at [516, 333] on link "Next" at bounding box center [511, 344] width 41 height 22
click at [449, 359] on link "Show Answers" at bounding box center [424, 370] width 86 height 22
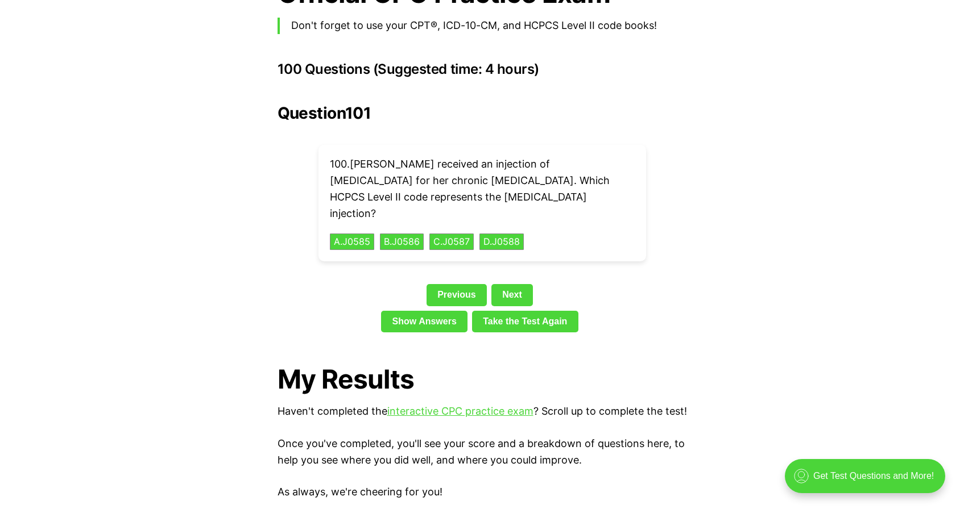
scroll to position [2452, 0]
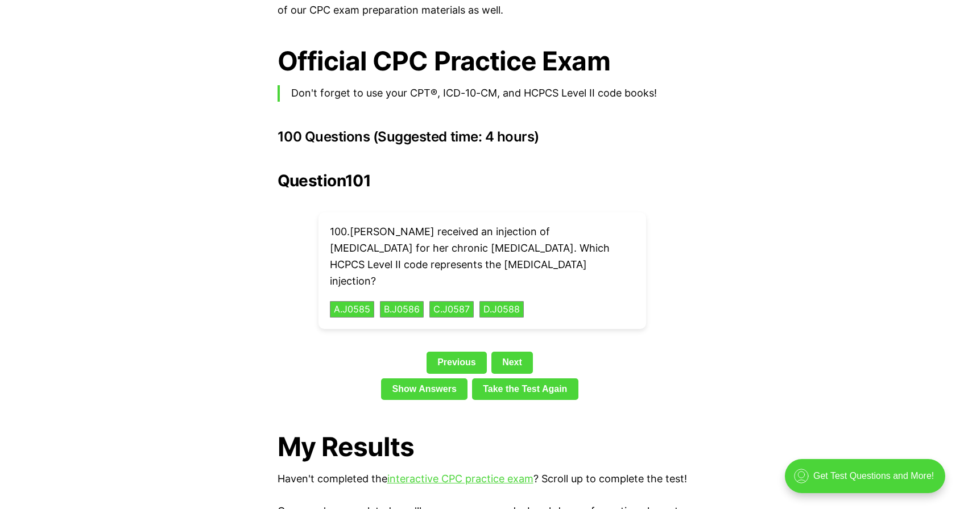
scroll to position [2471, 0]
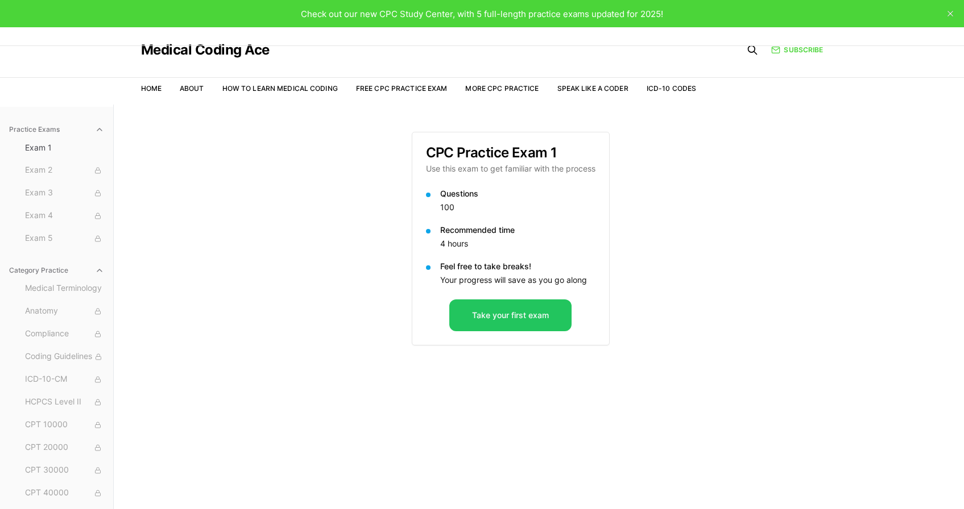
click at [951, 12] on icon "close" at bounding box center [950, 14] width 6 height 6
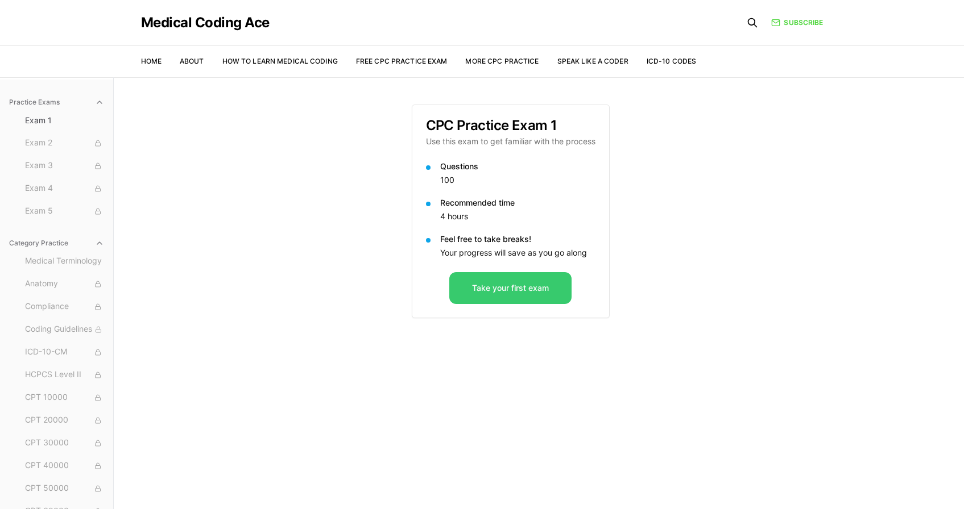
click at [489, 288] on button "Take your first exam" at bounding box center [510, 288] width 122 height 32
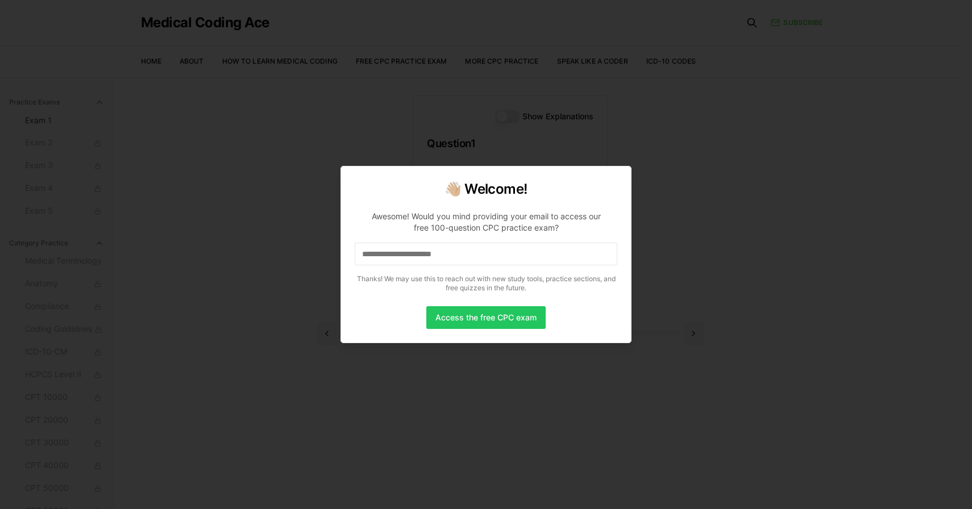
click at [464, 256] on input at bounding box center [486, 254] width 263 height 23
click at [478, 318] on button "Access the free CPC exam" at bounding box center [485, 317] width 119 height 23
click at [427, 212] on div "Awesome! Would you mind providing your email to access our free 100-question CP…" at bounding box center [486, 222] width 244 height 23
